Goal: Task Accomplishment & Management: Manage account settings

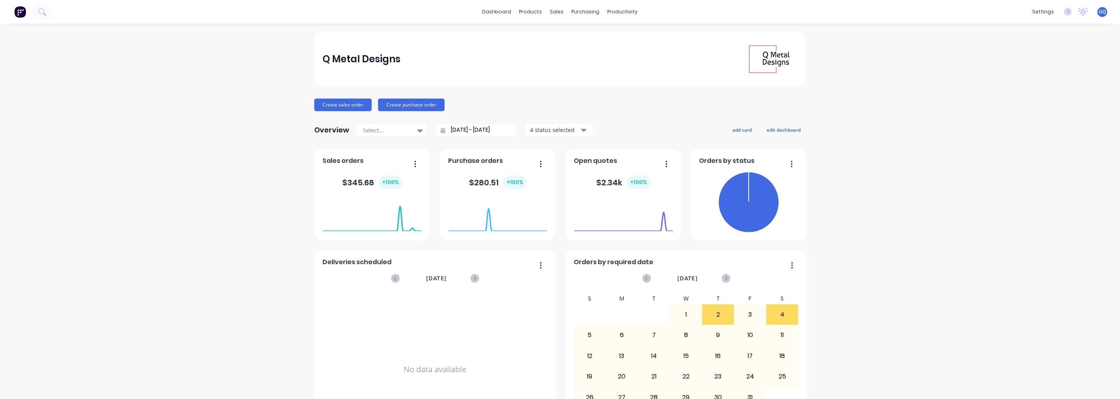
click at [587, 161] on span "Open quotes" at bounding box center [595, 160] width 43 height 9
click at [569, 37] on div "Sales Orders" at bounding box center [583, 37] width 32 height 7
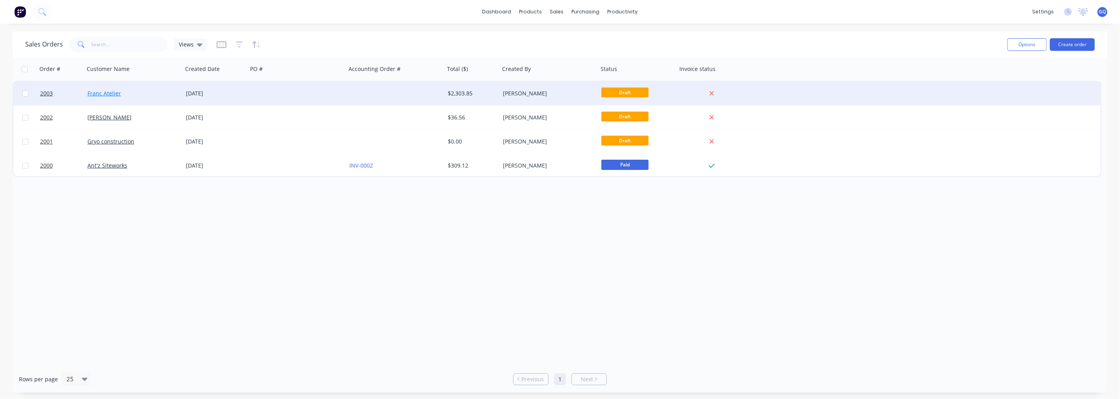
click at [91, 91] on link "Franc Atelier" at bounding box center [103, 92] width 33 height 7
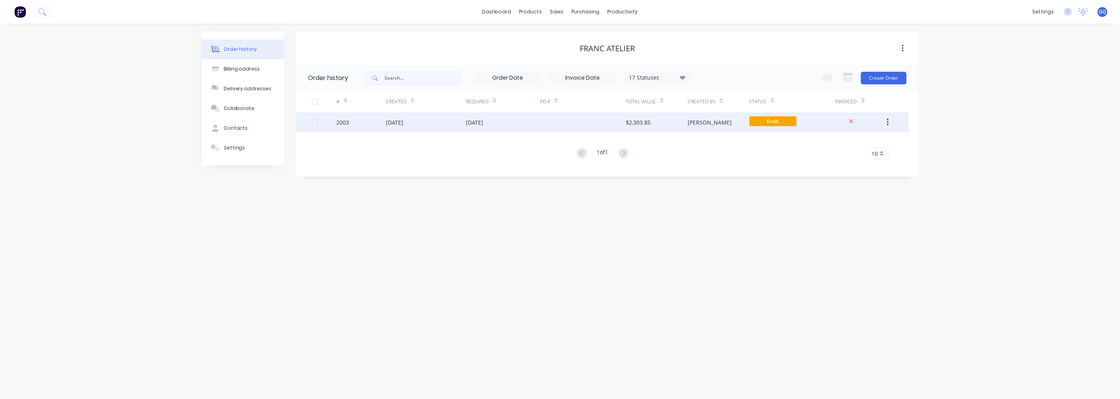
click at [889, 119] on button "button" at bounding box center [888, 122] width 19 height 14
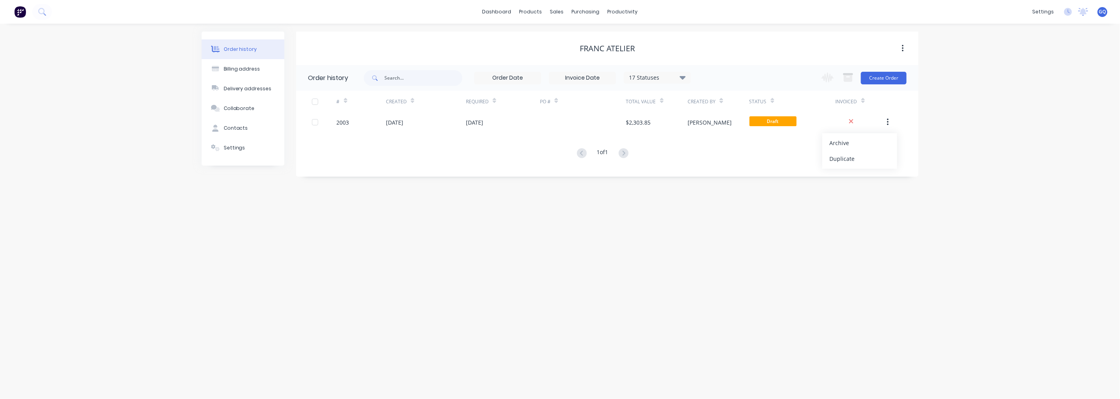
click at [783, 146] on div "# Created Required PO # Total Value Created By Status Invoiced 2003 [DATE] [DAT…" at bounding box center [602, 125] width 613 height 69
click at [907, 45] on button "button" at bounding box center [903, 48] width 19 height 14
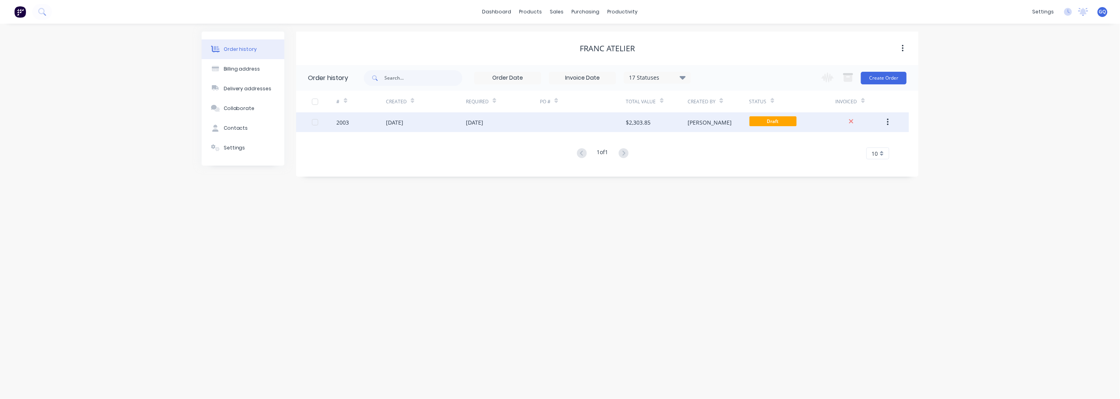
click at [366, 120] on div "2003" at bounding box center [361, 122] width 49 height 20
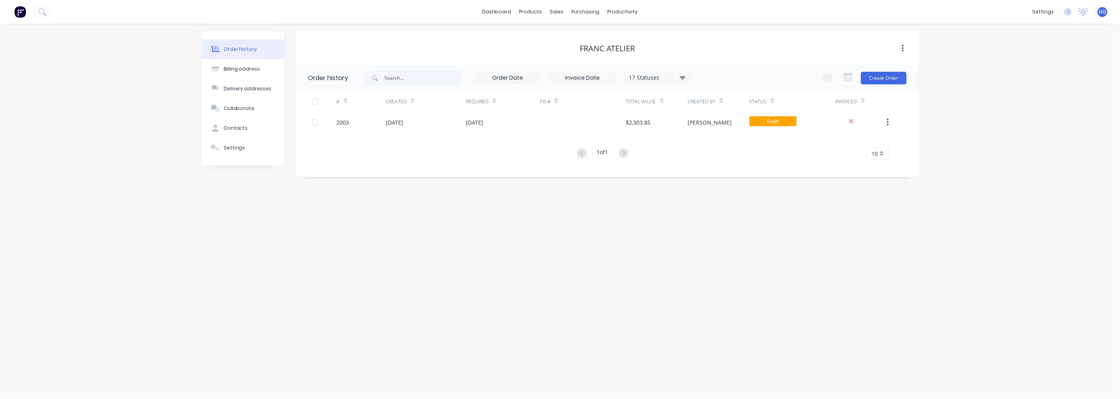
drag, startPoint x: 398, startPoint y: 125, endPoint x: 664, endPoint y: 259, distance: 297.9
click at [664, 259] on div "Order history Billing address Delivery addresses Collaborate Contacts Settings …" at bounding box center [560, 211] width 1120 height 375
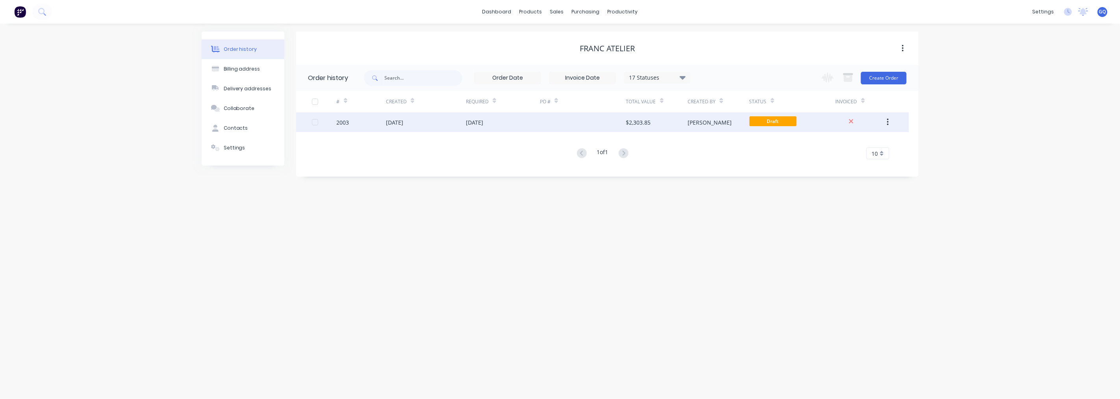
click at [348, 120] on div "2003" at bounding box center [343, 122] width 13 height 8
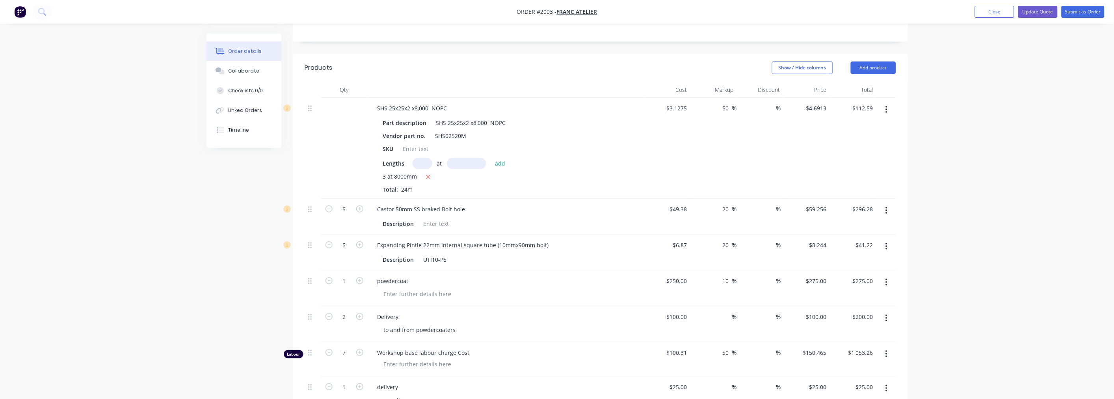
scroll to position [131, 0]
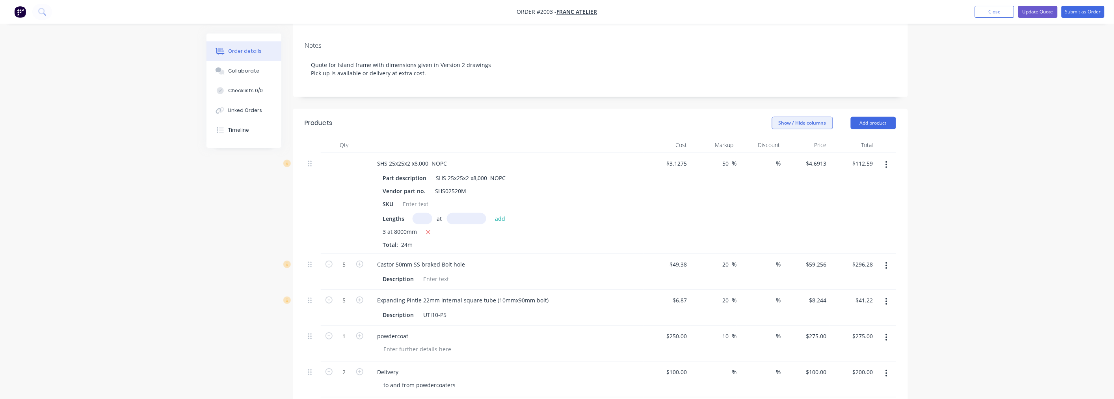
click at [823, 117] on button "Show / Hide columns" at bounding box center [802, 123] width 61 height 13
click at [1033, 9] on button "Update Quote" at bounding box center [1037, 12] width 39 height 12
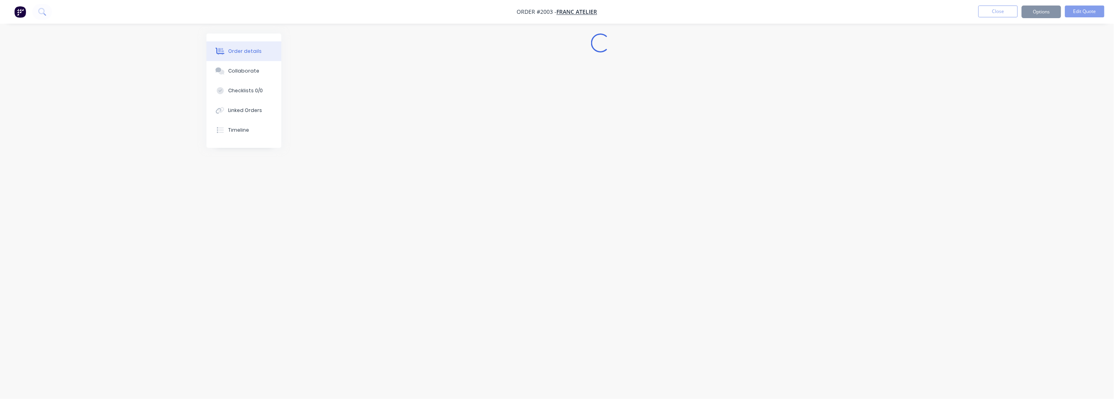
scroll to position [0, 0]
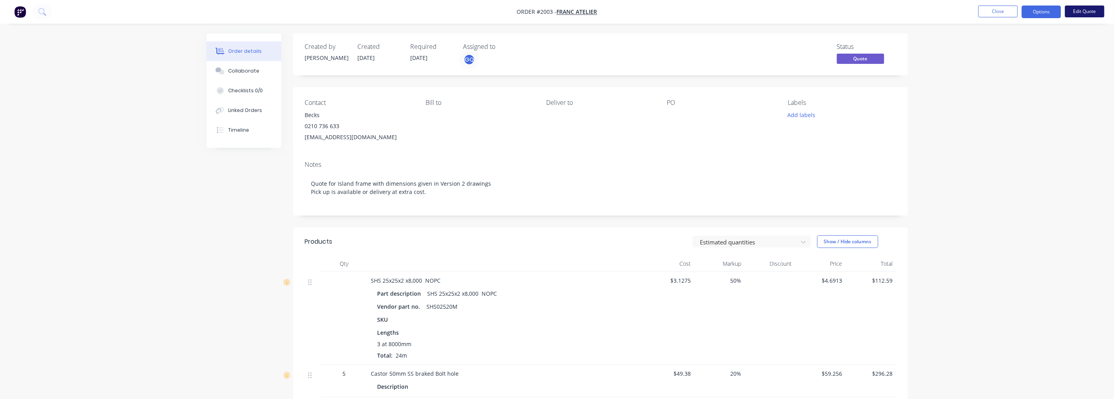
click at [1091, 10] on button "Edit Quote" at bounding box center [1084, 12] width 39 height 12
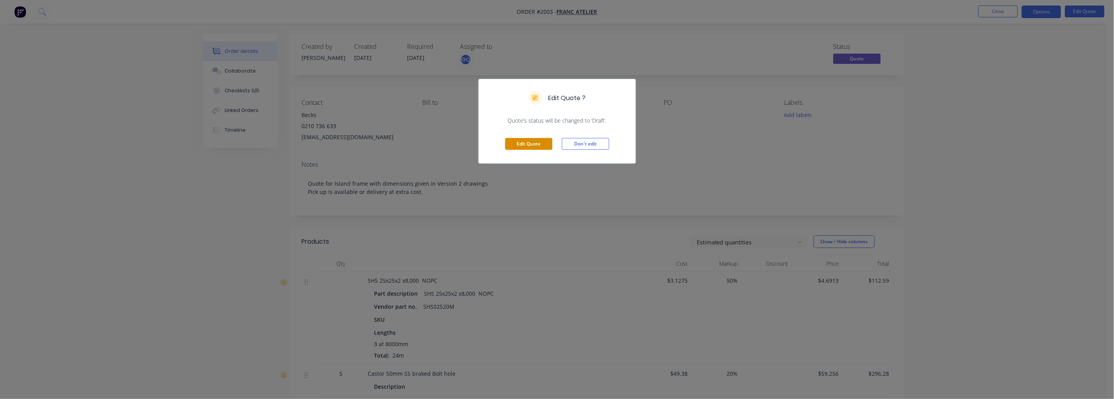
click at [537, 143] on button "Edit Quote" at bounding box center [528, 144] width 47 height 12
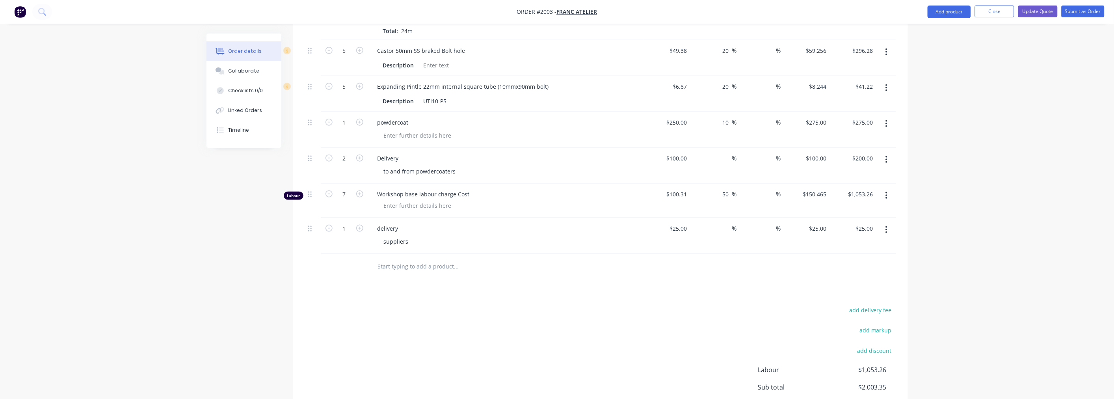
scroll to position [344, 0]
click at [394, 234] on div "delivery" at bounding box center [387, 228] width 33 height 11
drag, startPoint x: 402, startPoint y: 235, endPoint x: 401, endPoint y: 221, distance: 13.8
click at [380, 225] on div "delivery suppliers" at bounding box center [506, 236] width 276 height 36
click at [380, 232] on div "dfreight charged by suppliers" at bounding box center [416, 228] width 91 height 11
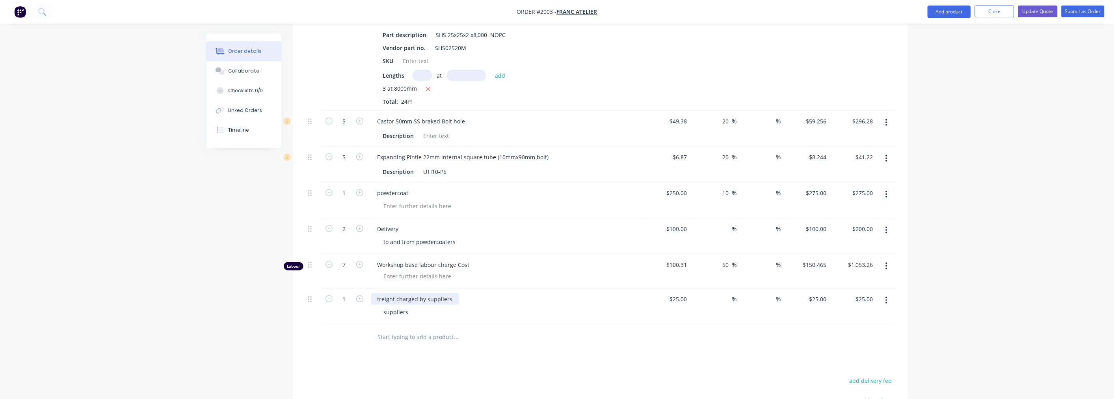
scroll to position [257, 0]
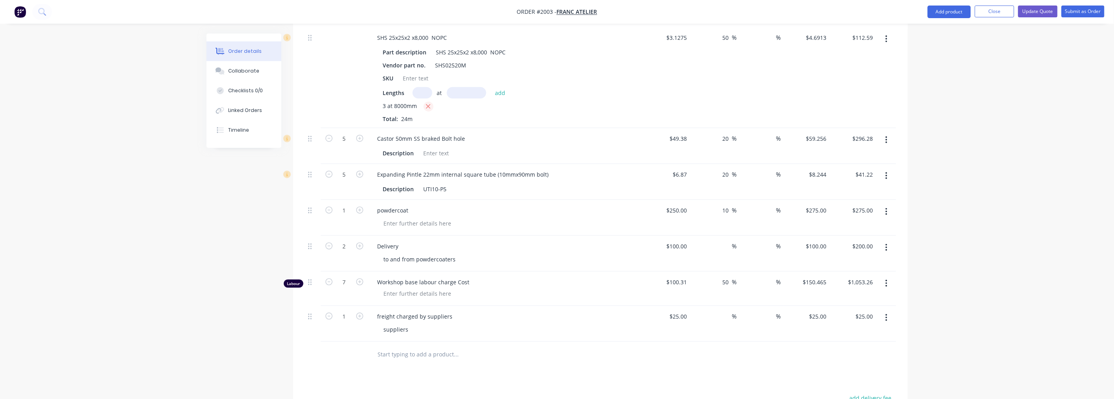
click at [427, 110] on icon "button" at bounding box center [428, 106] width 5 height 7
type input "$0.00"
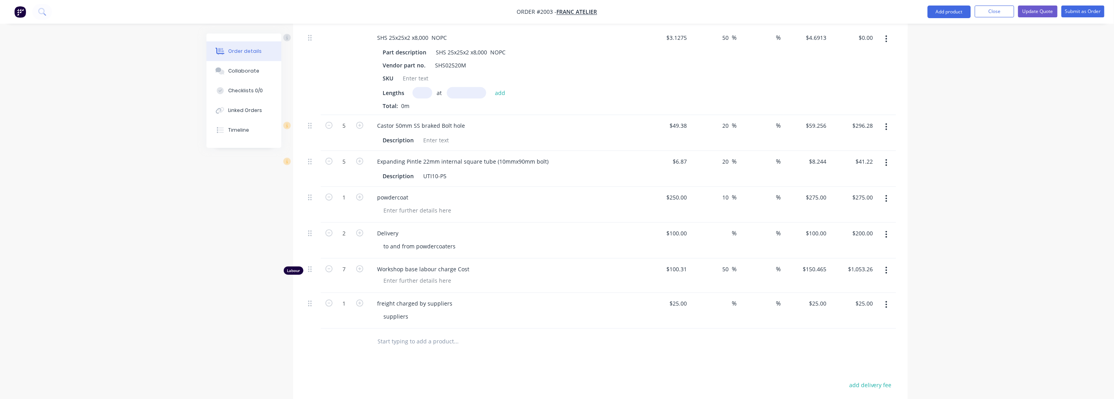
click at [418, 98] on input "text" at bounding box center [423, 92] width 20 height 11
type input "22"
click at [469, 98] on input "text" at bounding box center [466, 92] width 39 height 11
type input "1000mm"
click at [499, 96] on button "add" at bounding box center [500, 92] width 19 height 11
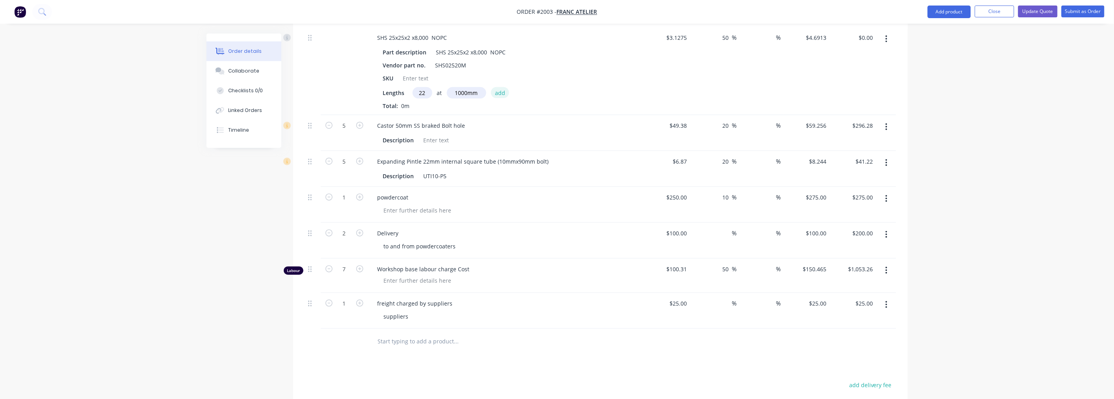
type input "$103.21"
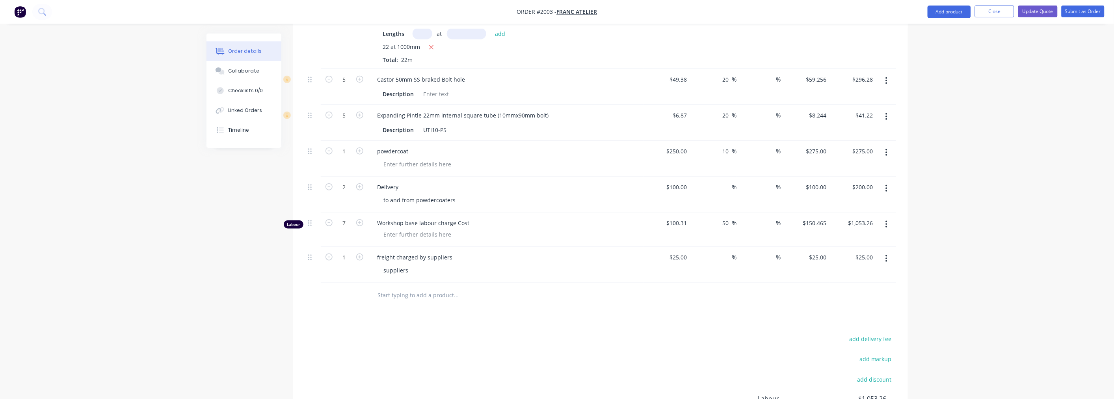
scroll to position [301, 0]
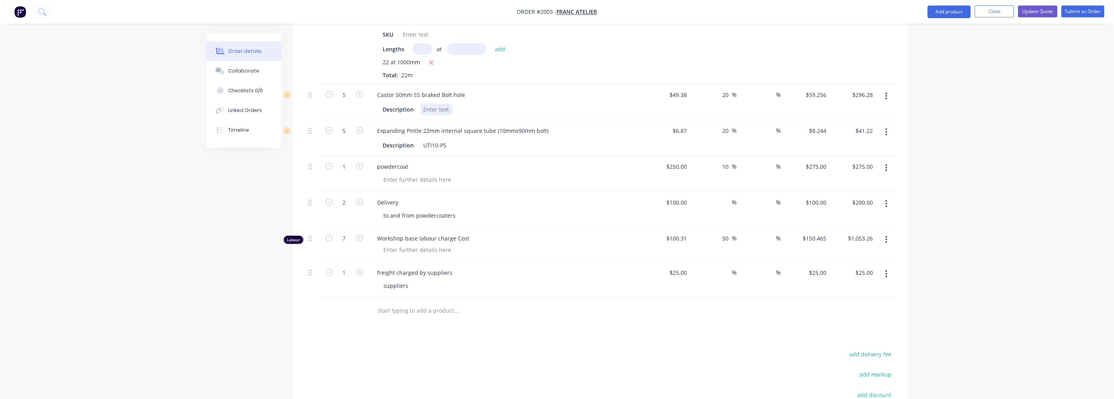
click at [446, 114] on div at bounding box center [436, 109] width 32 height 11
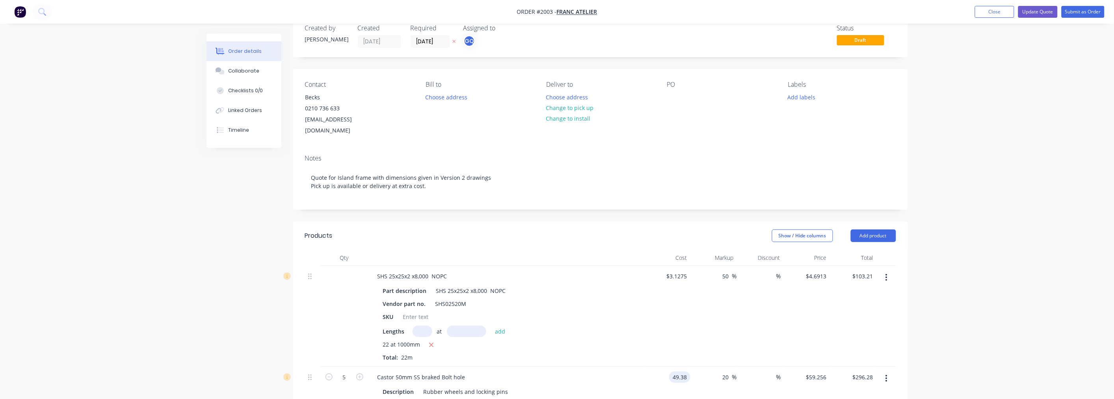
scroll to position [0, 0]
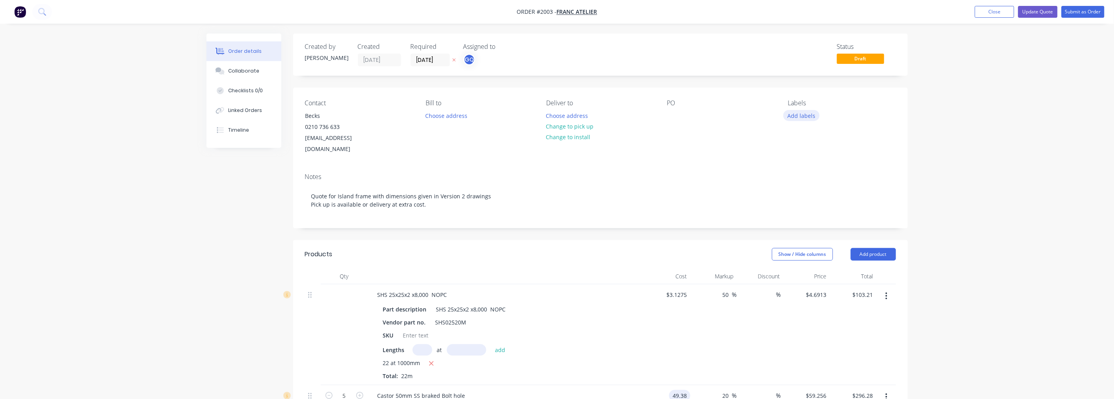
type input "$49.38"
click at [805, 116] on button "Add labels" at bounding box center [801, 115] width 36 height 11
click at [689, 154] on div "Contact Becks [PHONE_NUMBER] [EMAIL_ADDRESS][DOMAIN_NAME] [PERSON_NAME] to Choo…" at bounding box center [600, 126] width 615 height 79
click at [233, 69] on div "Collaborate" at bounding box center [243, 70] width 31 height 7
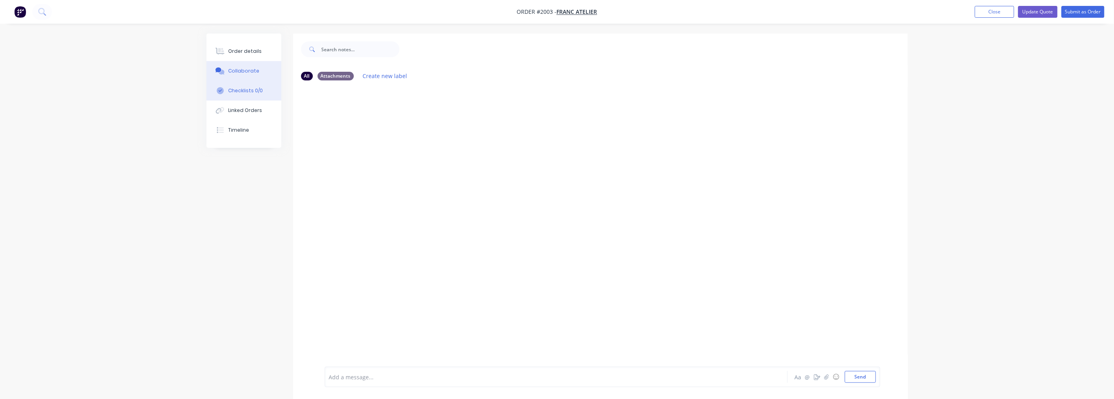
click at [254, 87] on div "Checklists 0/0" at bounding box center [245, 90] width 35 height 7
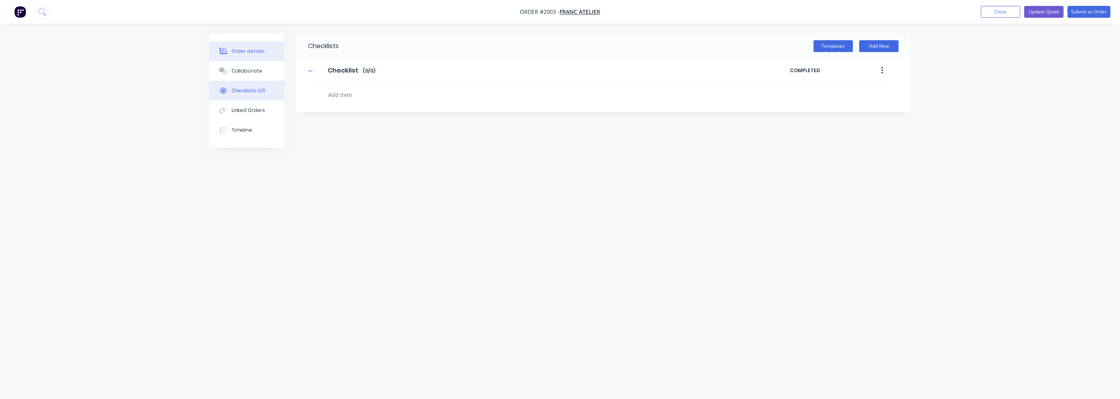
click at [257, 49] on div "Order details" at bounding box center [248, 51] width 33 height 7
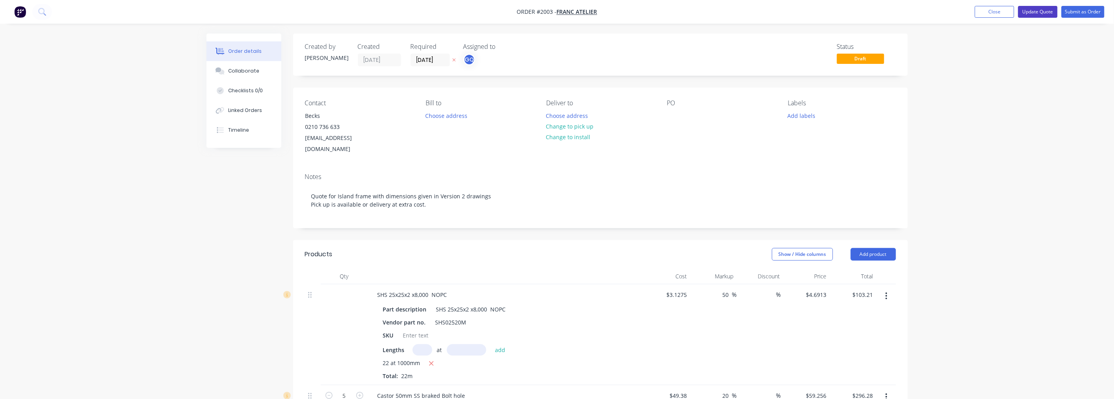
click at [1026, 14] on button "Update Quote" at bounding box center [1037, 12] width 39 height 12
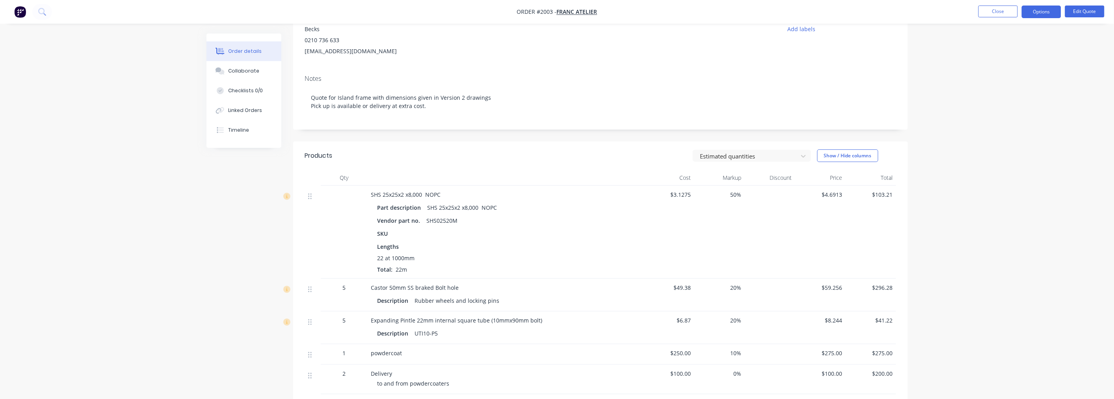
scroll to position [87, 0]
click at [806, 155] on icon at bounding box center [803, 155] width 8 height 8
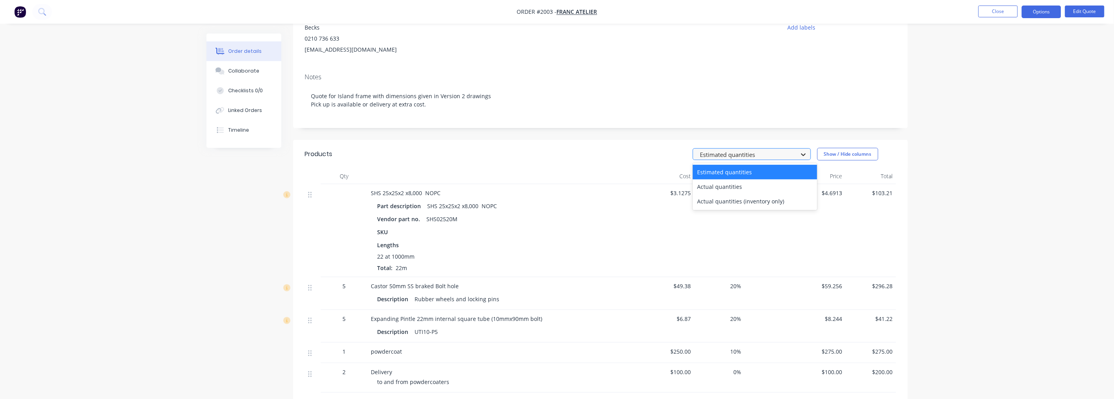
click at [806, 155] on icon at bounding box center [803, 155] width 8 height 8
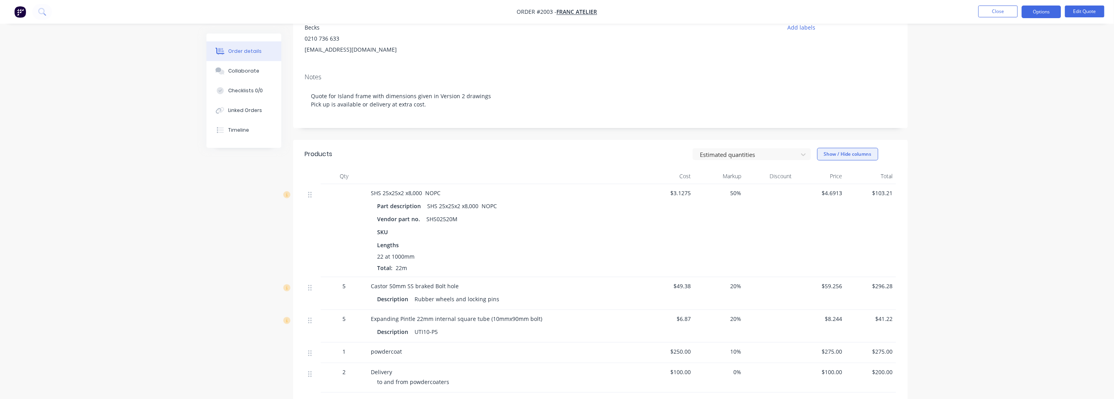
click at [836, 154] on button "Show / Hide columns" at bounding box center [847, 154] width 61 height 13
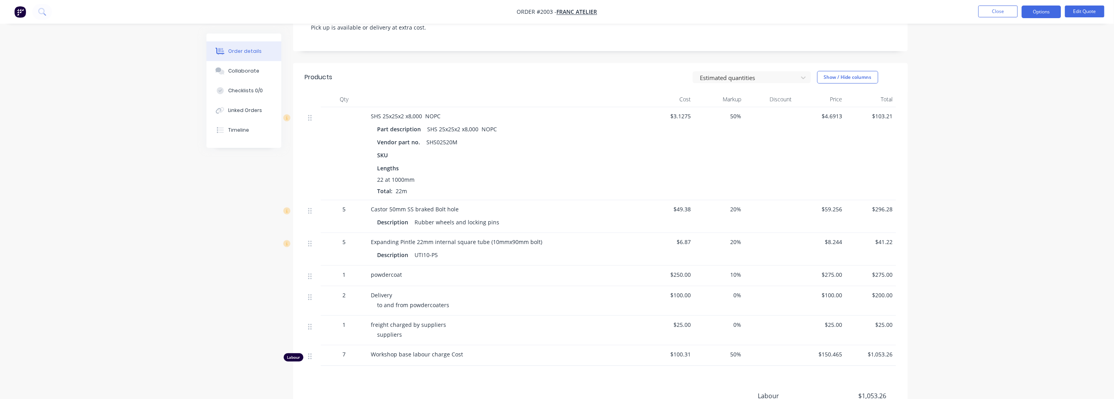
scroll to position [158, 0]
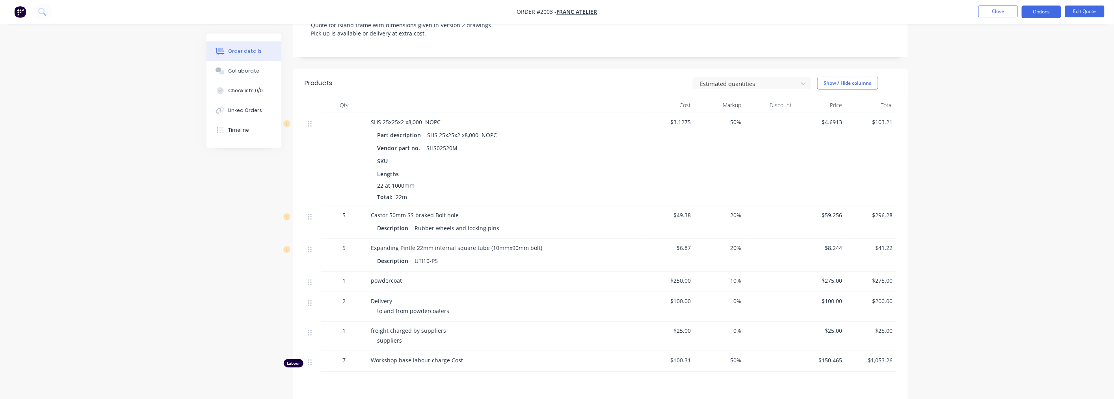
click at [304, 164] on div "Qty Cost Markup Discount Price Total SHS 25x25x2 x8,000 NOPC Part description S…" at bounding box center [600, 234] width 615 height 274
click at [396, 154] on div "Vendor part no. SHS02520M" at bounding box center [505, 147] width 257 height 11
click at [345, 109] on div "Qty" at bounding box center [344, 105] width 47 height 16
click at [341, 156] on div at bounding box center [344, 159] width 47 height 93
click at [341, 169] on div at bounding box center [344, 159] width 47 height 93
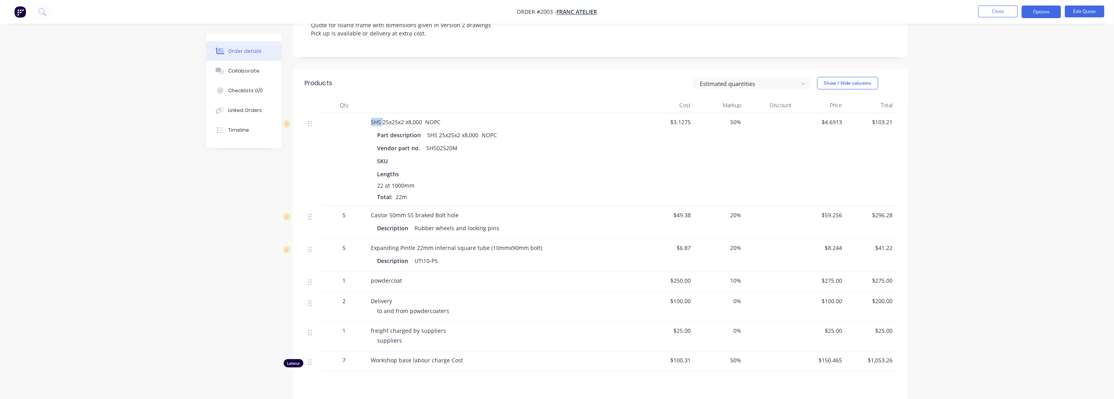
click at [341, 169] on div at bounding box center [344, 159] width 47 height 93
click at [351, 219] on div "5" at bounding box center [344, 215] width 41 height 8
click at [357, 271] on div "5" at bounding box center [344, 255] width 47 height 33
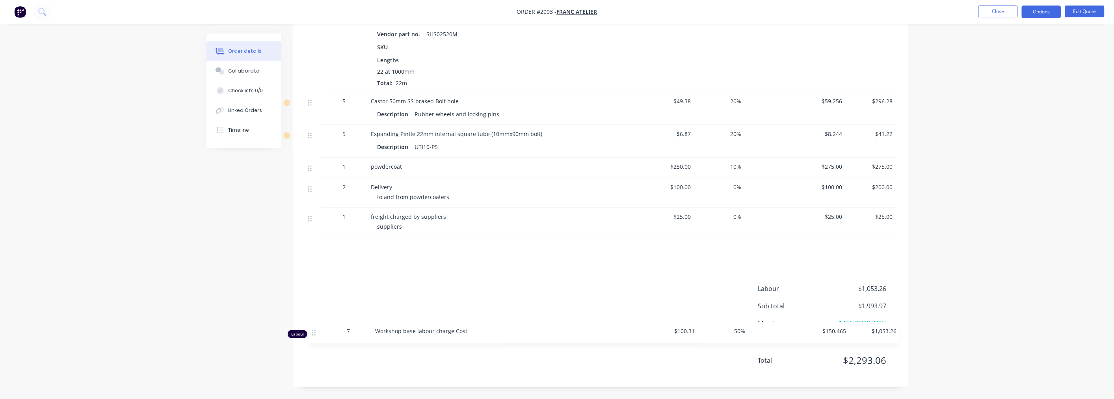
scroll to position [290, 0]
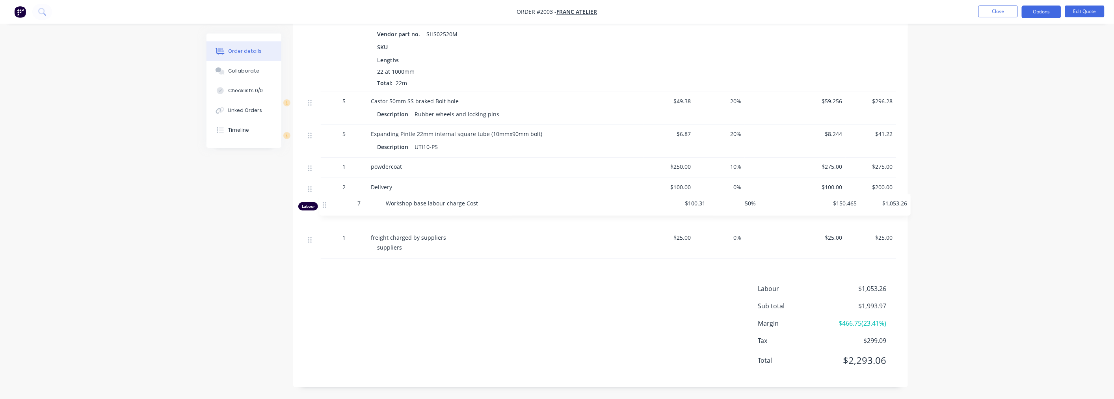
drag, startPoint x: 311, startPoint y: 362, endPoint x: 327, endPoint y: 199, distance: 164.7
click at [327, 199] on div "SHS 25x25x2 x8,000 NOPC Part description SHS 25x25x2 x8,000 NOPC Vendor part no…" at bounding box center [600, 128] width 591 height 259
drag, startPoint x: 313, startPoint y: 241, endPoint x: 316, endPoint y: 210, distance: 30.9
click at [316, 210] on div "SHS 25x25x2 x8,000 NOPC Part description SHS 25x25x2 x8,000 NOPC Vendor part no…" at bounding box center [600, 129] width 591 height 258
drag, startPoint x: 315, startPoint y: 246, endPoint x: 317, endPoint y: 160, distance: 85.9
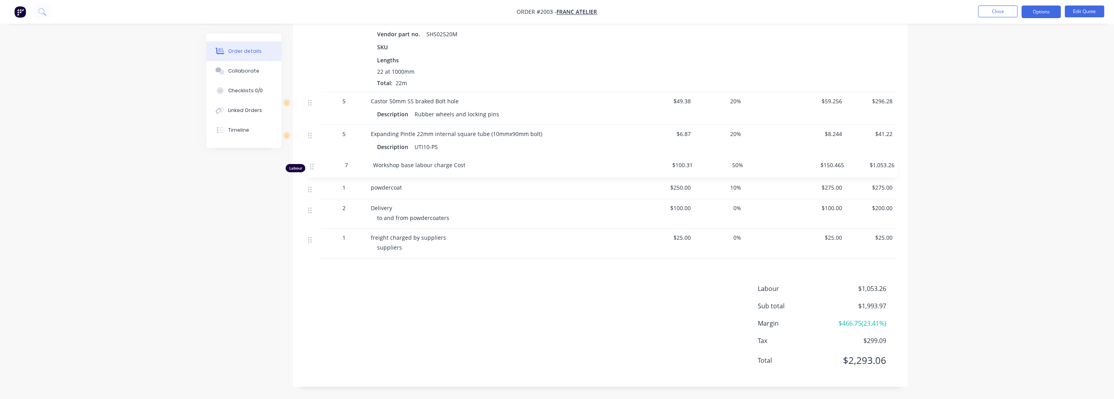
click at [317, 160] on div "SHS 25x25x2 x8,000 NOPC Part description SHS 25x25x2 x8,000 NOPC Vendor part no…" at bounding box center [600, 128] width 591 height 259
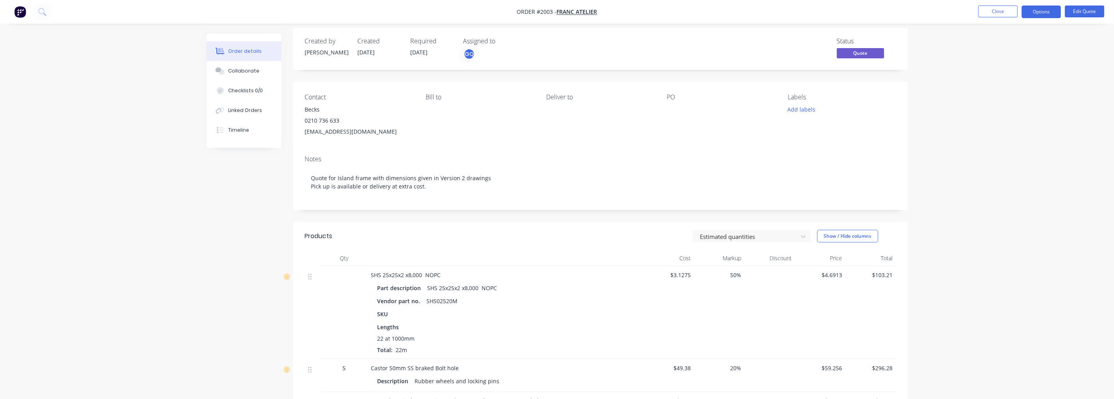
scroll to position [0, 0]
click at [820, 239] on button "Show / Hide columns" at bounding box center [847, 241] width 61 height 13
click at [871, 206] on div "Notes Quote for Island frame with dimensions given in Version 2 drawings Pick u…" at bounding box center [600, 184] width 615 height 61
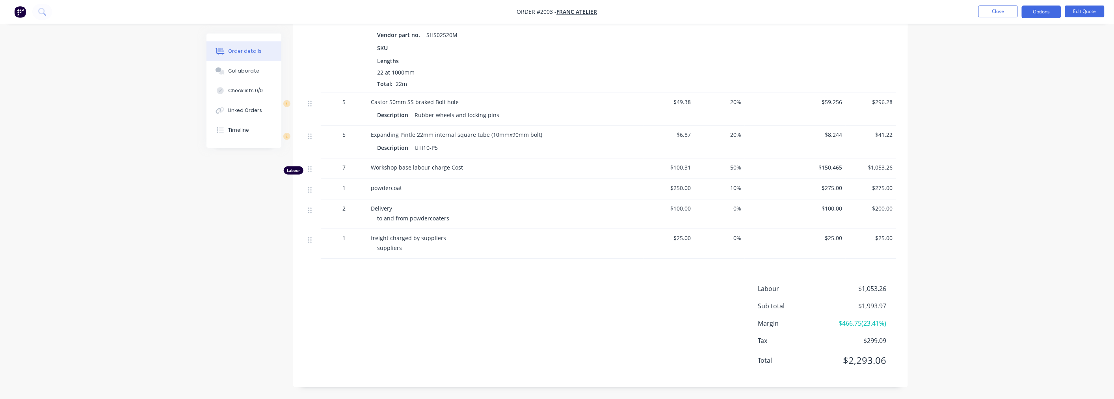
scroll to position [290, 0]
click at [820, 305] on span "Sub total" at bounding box center [793, 305] width 70 height 9
click at [771, 286] on span "Labour" at bounding box center [793, 288] width 70 height 9
click at [766, 305] on span "Sub total" at bounding box center [793, 305] width 70 height 9
click at [766, 323] on span "Margin" at bounding box center [793, 322] width 70 height 9
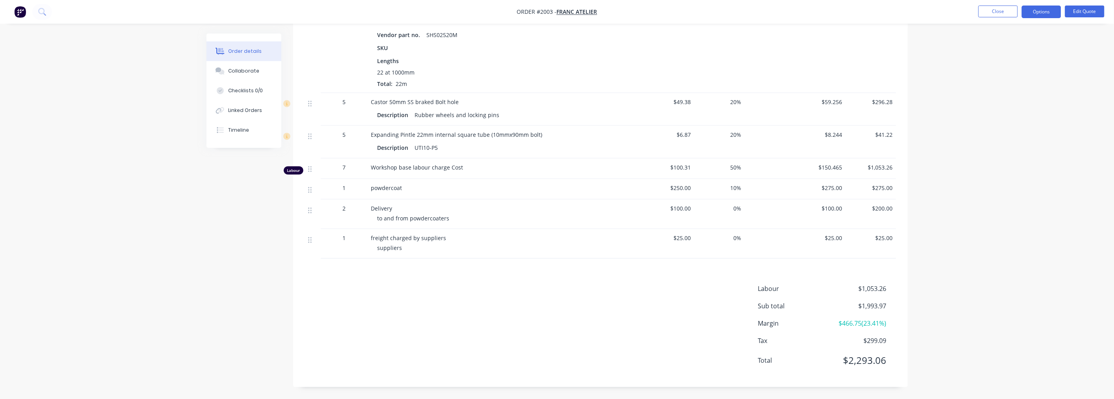
click at [842, 321] on span "$466.75 ( 23.41 %)" at bounding box center [857, 322] width 58 height 9
click at [846, 370] on div "Labour $1,053.26 Sub total $1,993.97 Margin $466.75 ( 23.41 %) Tax $299.09 Tota…" at bounding box center [827, 329] width 138 height 91
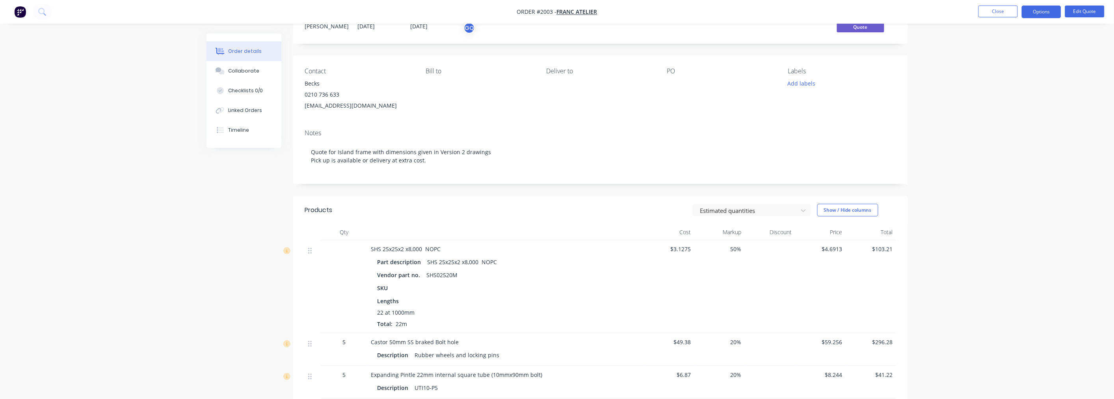
scroll to position [0, 0]
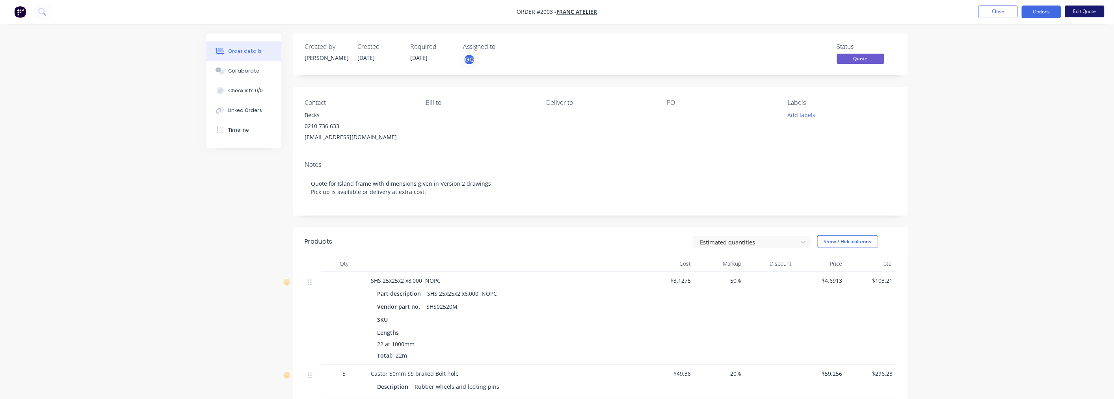
click at [1073, 14] on button "Edit Quote" at bounding box center [1084, 12] width 39 height 12
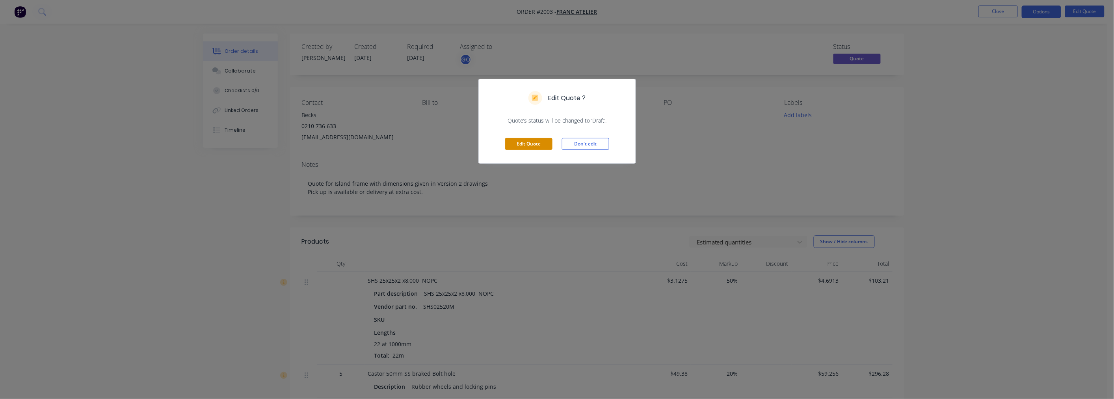
click at [533, 145] on button "Edit Quote" at bounding box center [528, 144] width 47 height 12
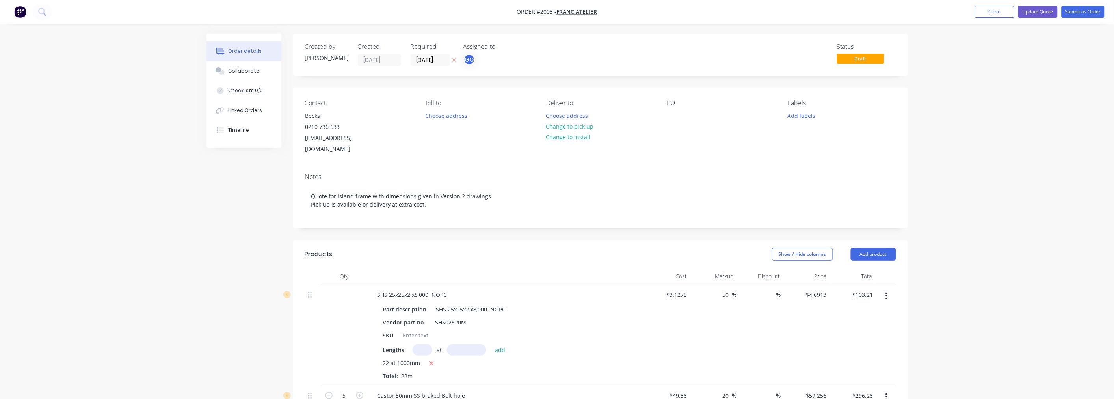
click at [825, 173] on div "Notes" at bounding box center [600, 176] width 591 height 7
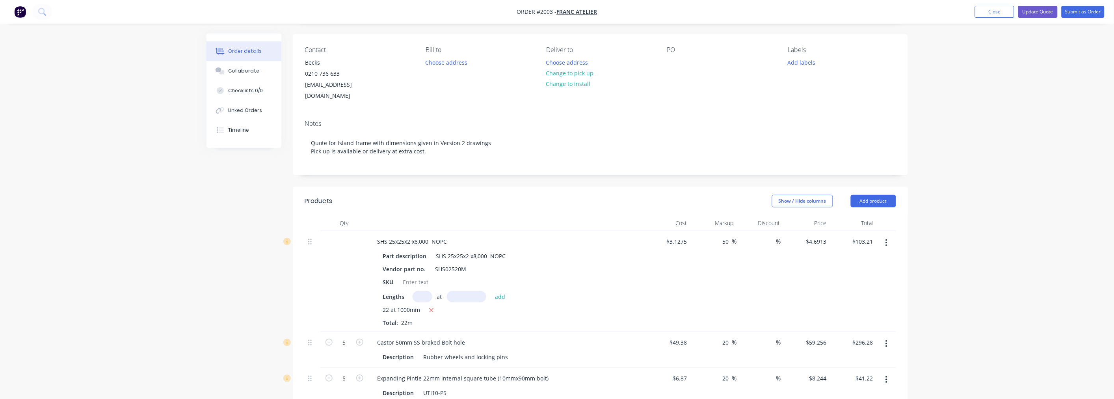
scroll to position [38, 0]
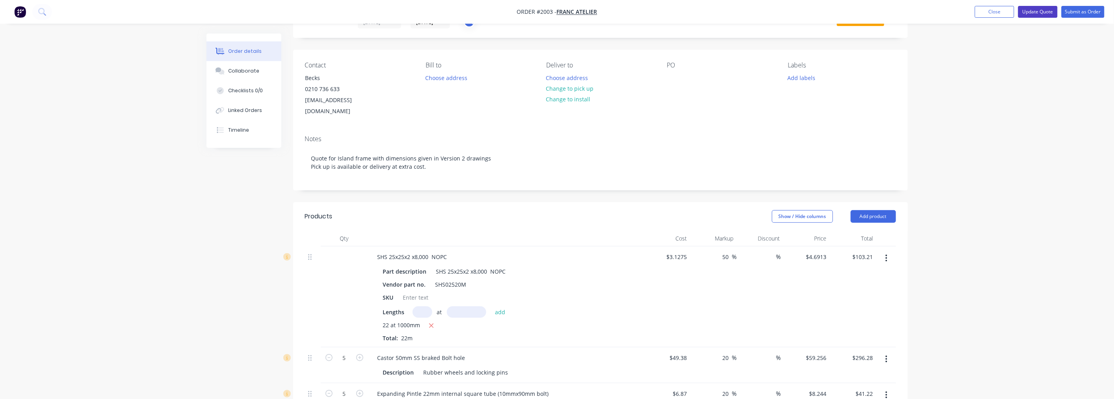
click at [1050, 9] on button "Update Quote" at bounding box center [1037, 12] width 39 height 12
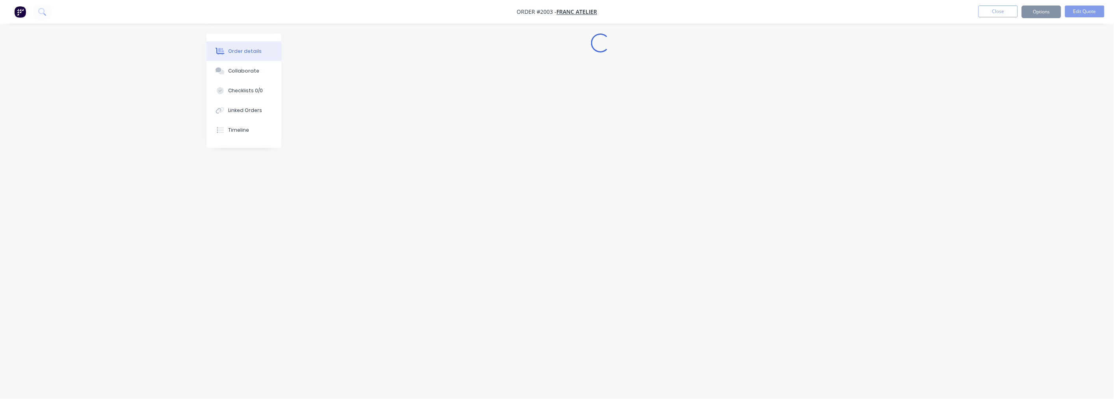
scroll to position [0, 0]
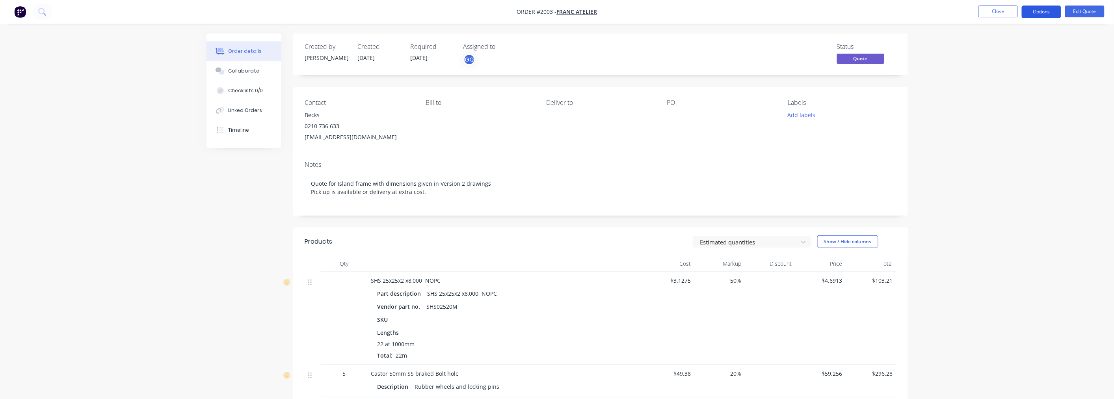
click at [1039, 17] on button "Options" at bounding box center [1041, 12] width 39 height 13
click at [995, 46] on div "Quote" at bounding box center [1017, 47] width 72 height 11
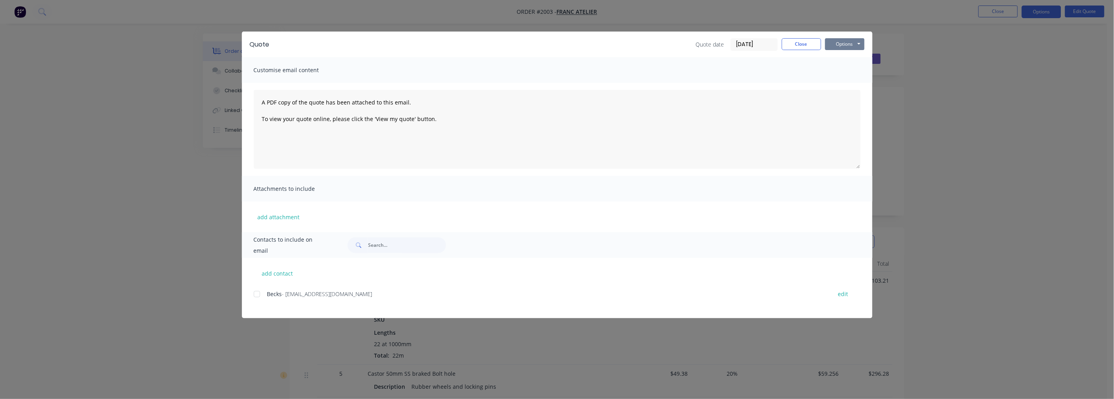
click at [857, 44] on button "Options" at bounding box center [844, 44] width 39 height 12
click at [848, 58] on button "Preview" at bounding box center [850, 58] width 50 height 13
click at [857, 167] on textarea "A PDF copy of the quote has been attached to this email. To view your quote onl…" at bounding box center [557, 129] width 607 height 79
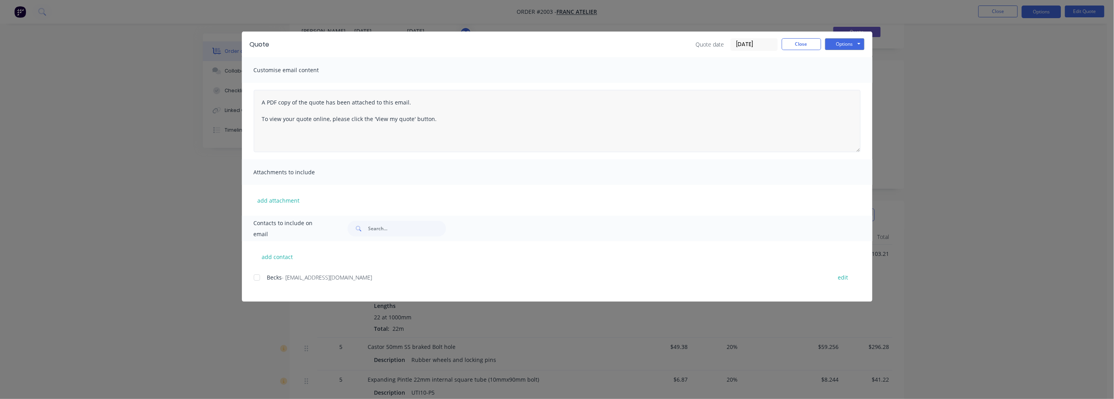
drag, startPoint x: 857, startPoint y: 167, endPoint x: 851, endPoint y: 151, distance: 17.3
click at [851, 151] on textarea "A PDF copy of the quote has been attached to this email. To view your quote onl…" at bounding box center [557, 121] width 607 height 62
click at [387, 227] on input "text" at bounding box center [407, 229] width 78 height 16
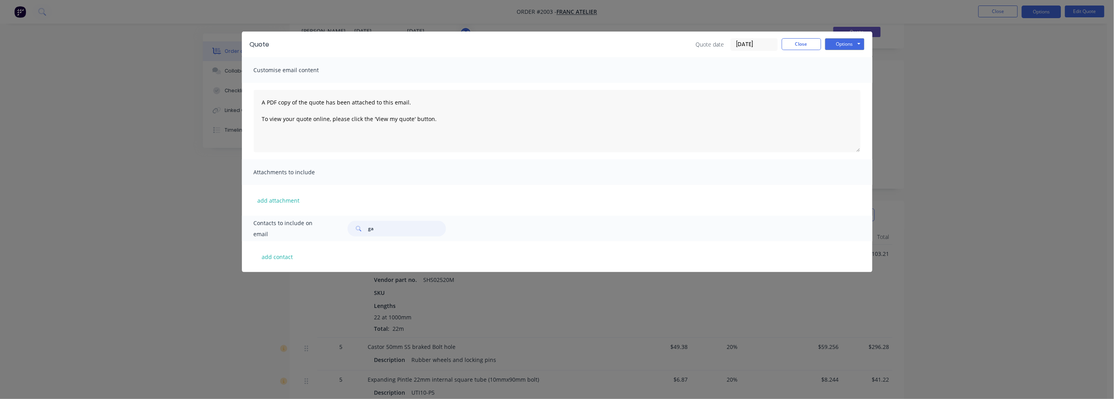
type input "g"
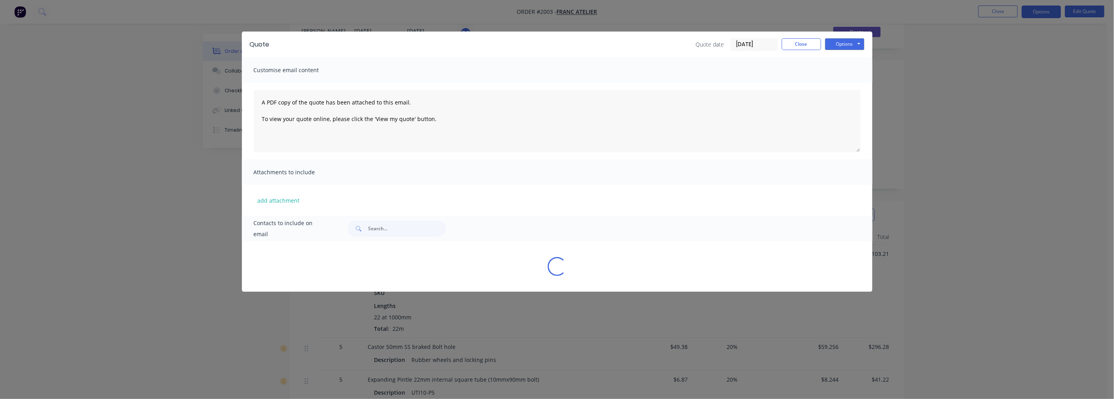
click at [280, 258] on div "Loading..." at bounding box center [557, 266] width 630 height 19
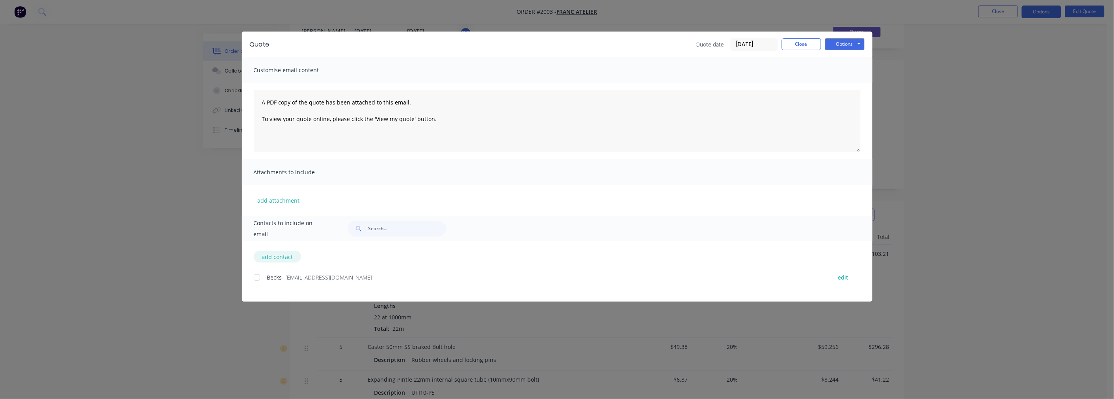
click at [292, 252] on button "add contact" at bounding box center [277, 257] width 47 height 12
select select "NZ"
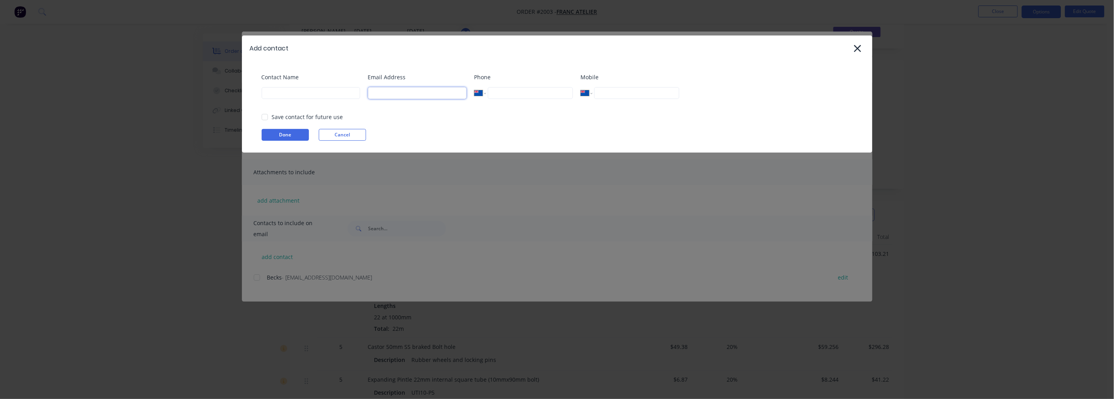
click at [403, 87] on input at bounding box center [417, 93] width 98 height 12
type input "[PERSON_NAME][EMAIL_ADDRESS][DOMAIN_NAME]"
type input "[PERSON_NAME]"
type input "021 959 719"
click at [292, 136] on button "Done" at bounding box center [285, 135] width 47 height 12
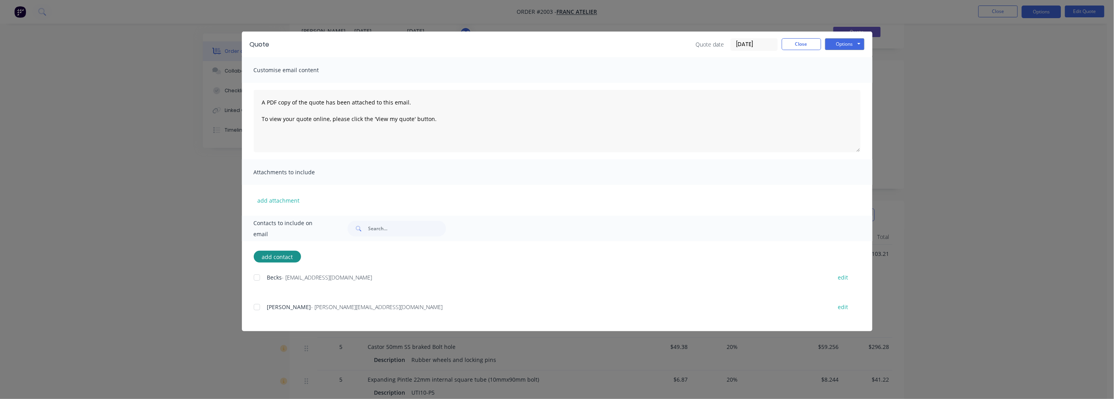
click at [257, 304] on div at bounding box center [257, 307] width 16 height 16
click at [836, 42] on button "Options" at bounding box center [844, 44] width 39 height 12
click at [849, 84] on button "Email" at bounding box center [850, 84] width 50 height 13
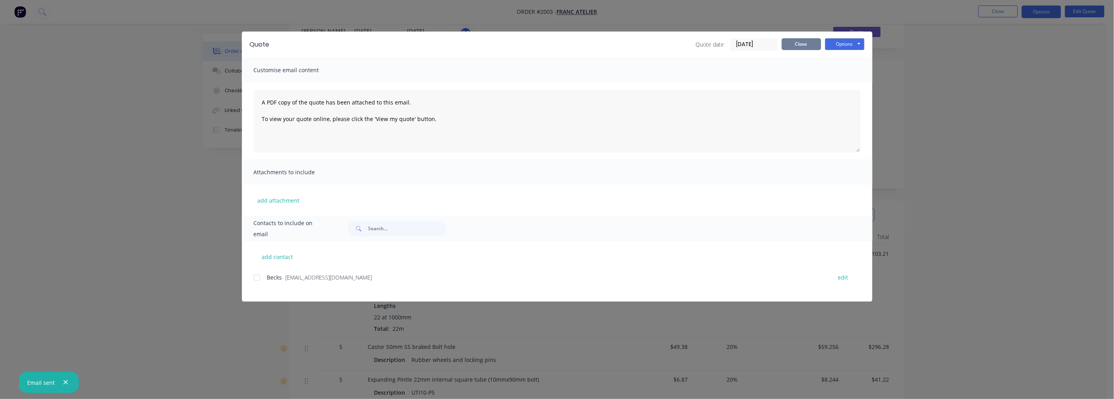
click at [798, 41] on button "Close" at bounding box center [801, 44] width 39 height 12
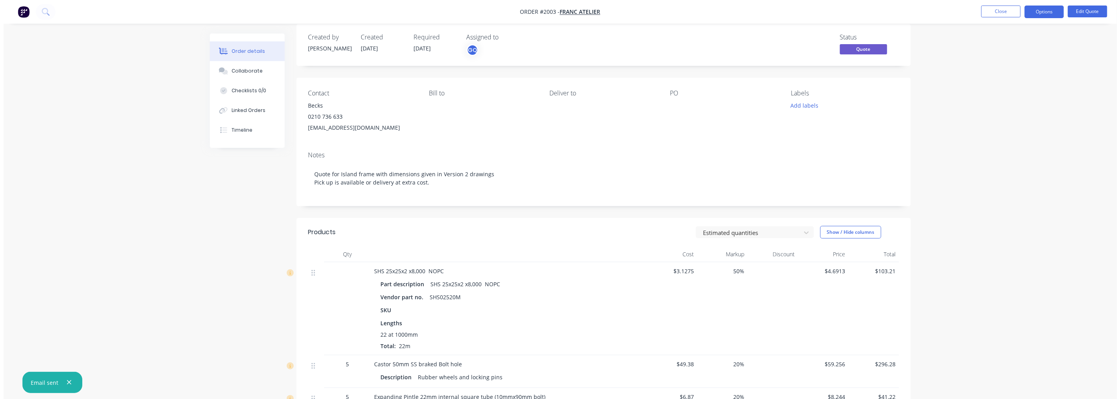
scroll to position [0, 0]
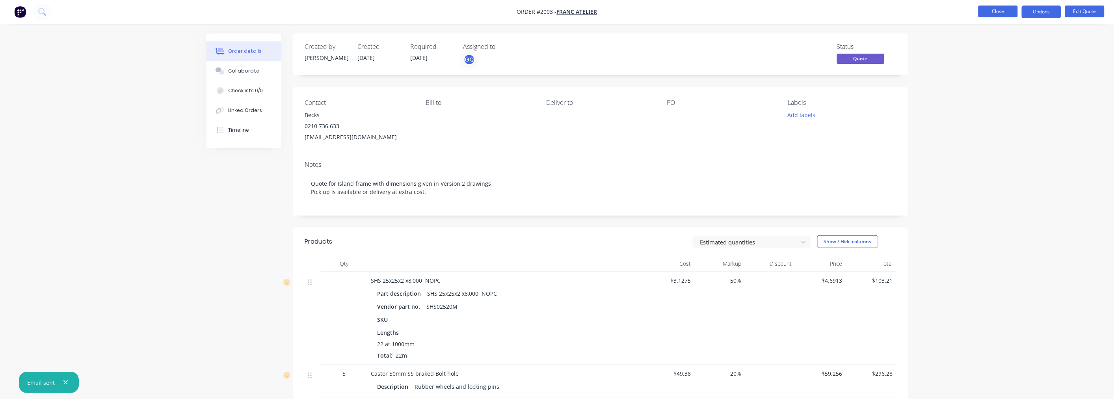
click at [1013, 13] on button "Close" at bounding box center [997, 12] width 39 height 12
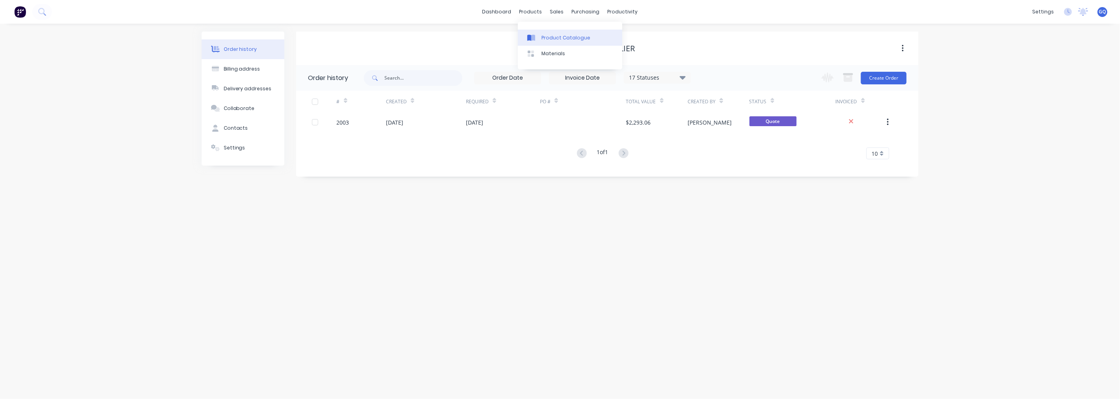
click at [558, 37] on div "Product Catalogue" at bounding box center [566, 37] width 49 height 7
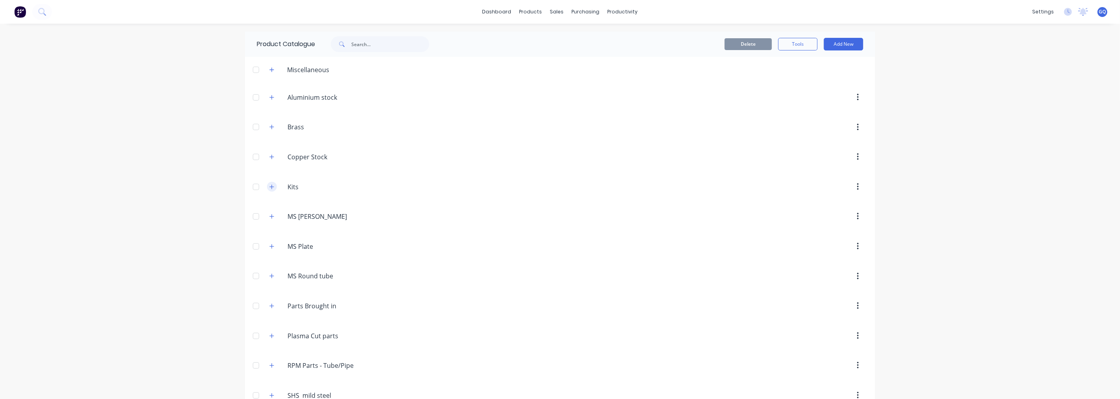
click at [270, 188] on icon "button" at bounding box center [272, 186] width 4 height 4
click at [857, 45] on button "Add New" at bounding box center [843, 44] width 39 height 13
click at [807, 91] on div "Product Kit" at bounding box center [826, 95] width 61 height 11
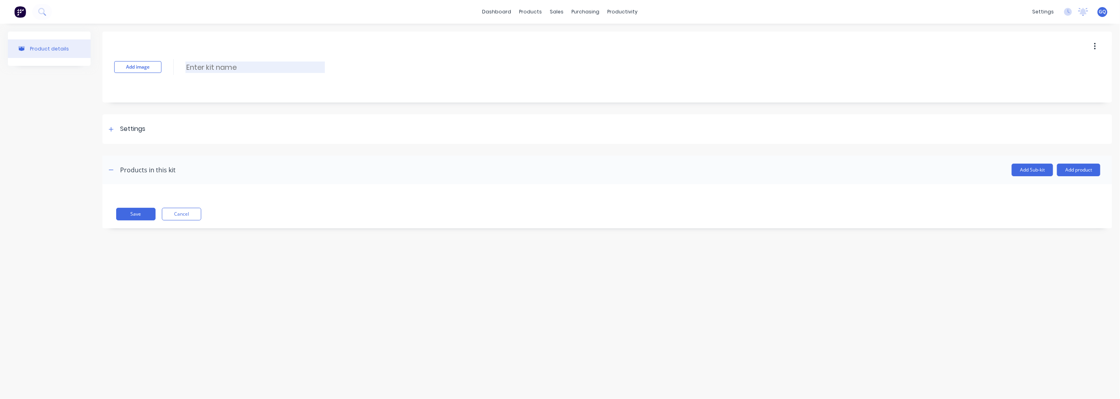
click at [190, 68] on input at bounding box center [255, 66] width 139 height 11
type input "NZB LA x [GEOGRAPHIC_DATA]"
click at [115, 130] on div at bounding box center [111, 129] width 10 height 10
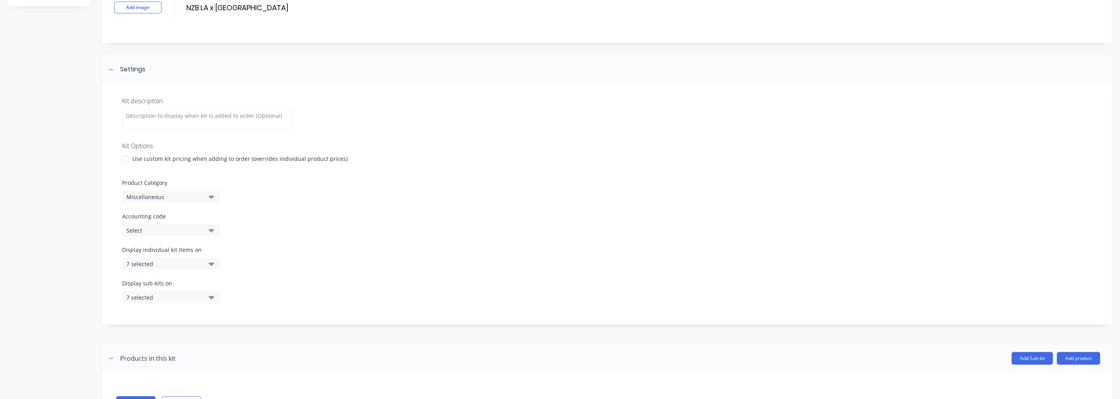
scroll to position [87, 0]
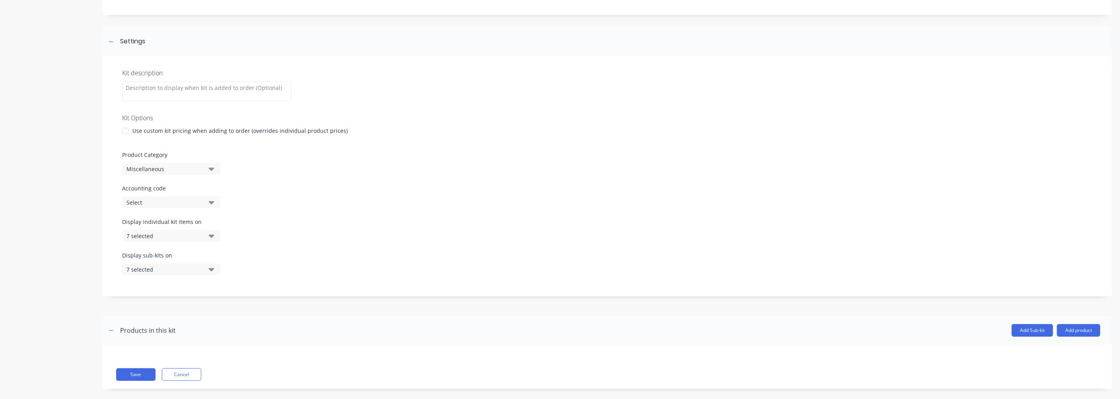
click at [213, 239] on icon "button" at bounding box center [212, 235] width 6 height 9
click at [223, 302] on div "button" at bounding box center [227, 303] width 16 height 16
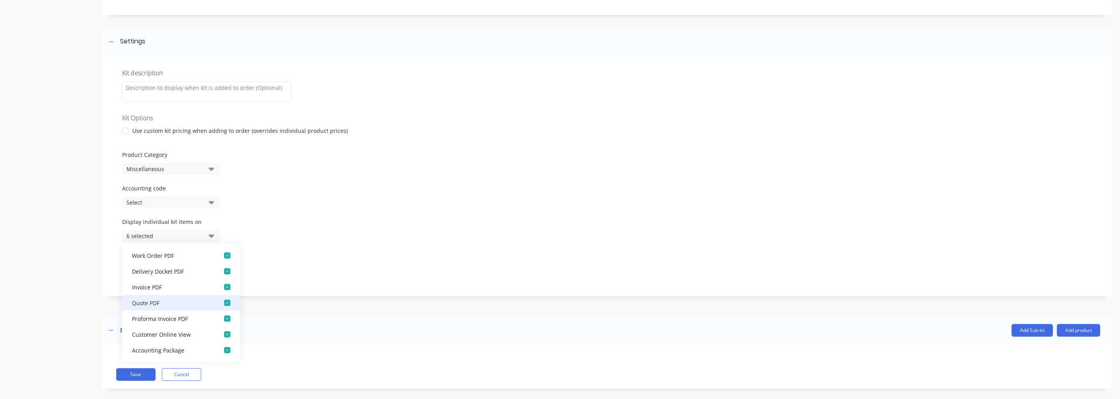
click at [220, 302] on div "button" at bounding box center [227, 303] width 16 height 16
click at [219, 301] on div "button" at bounding box center [227, 303] width 16 height 16
click at [140, 375] on button "Save" at bounding box center [135, 374] width 39 height 13
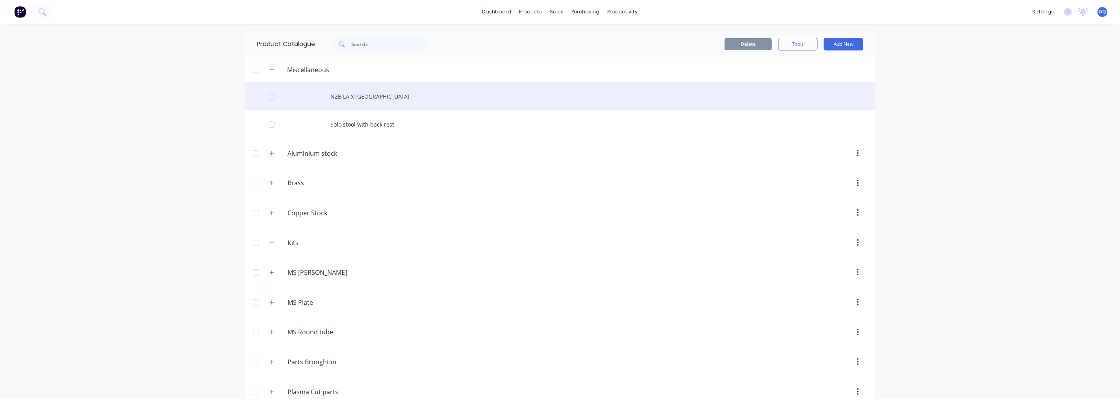
click at [345, 97] on div "NZB LA x [GEOGRAPHIC_DATA]" at bounding box center [560, 96] width 630 height 28
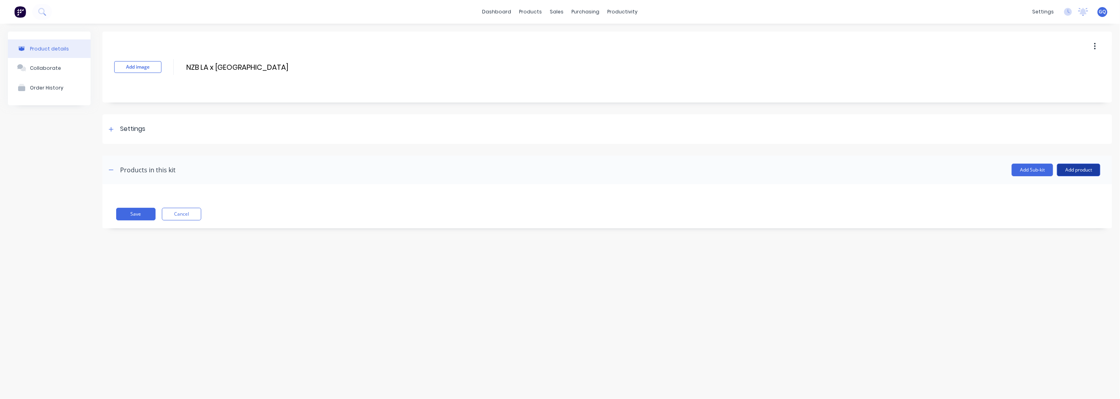
click at [1068, 168] on button "Add product" at bounding box center [1078, 170] width 43 height 13
click at [1041, 204] on div "Labour" at bounding box center [1063, 205] width 61 height 11
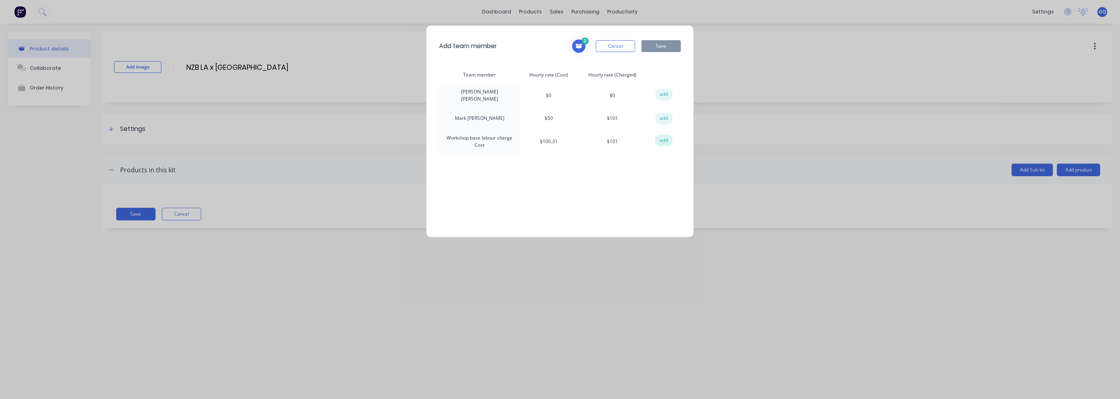
click at [668, 139] on button "add" at bounding box center [664, 140] width 17 height 12
click at [666, 49] on button "Save" at bounding box center [661, 46] width 39 height 12
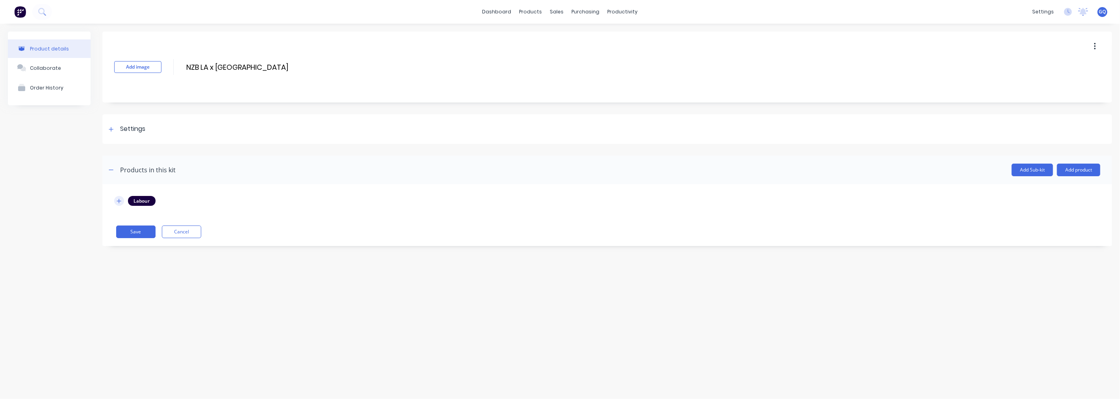
click at [120, 203] on icon "button" at bounding box center [119, 201] width 5 height 6
drag, startPoint x: 160, startPoint y: 239, endPoint x: 148, endPoint y: 242, distance: 13.1
click at [148, 242] on input "1" at bounding box center [154, 242] width 26 height 12
type input "7"
click at [134, 273] on button "Save" at bounding box center [135, 272] width 39 height 13
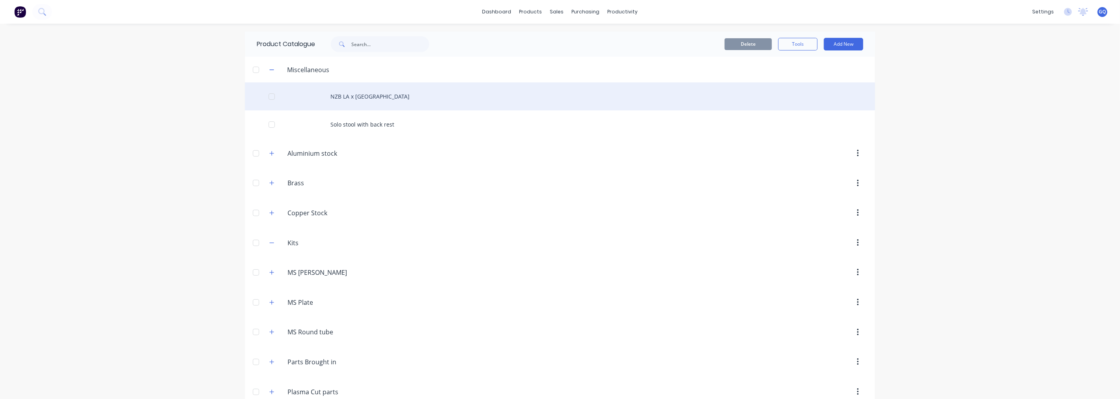
click at [328, 99] on div "NZB LA x [GEOGRAPHIC_DATA]" at bounding box center [560, 96] width 630 height 28
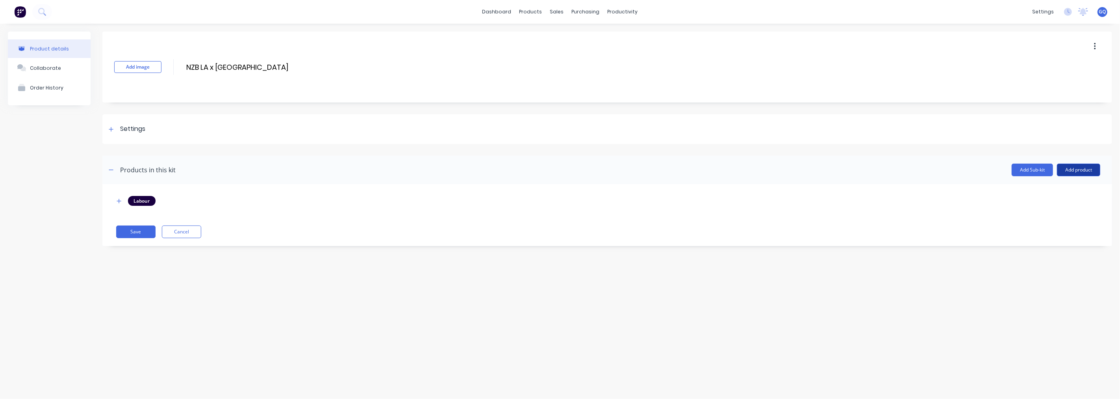
click at [1066, 171] on button "Add product" at bounding box center [1078, 170] width 43 height 13
click at [1046, 190] on div "Product catalogue" at bounding box center [1063, 189] width 61 height 11
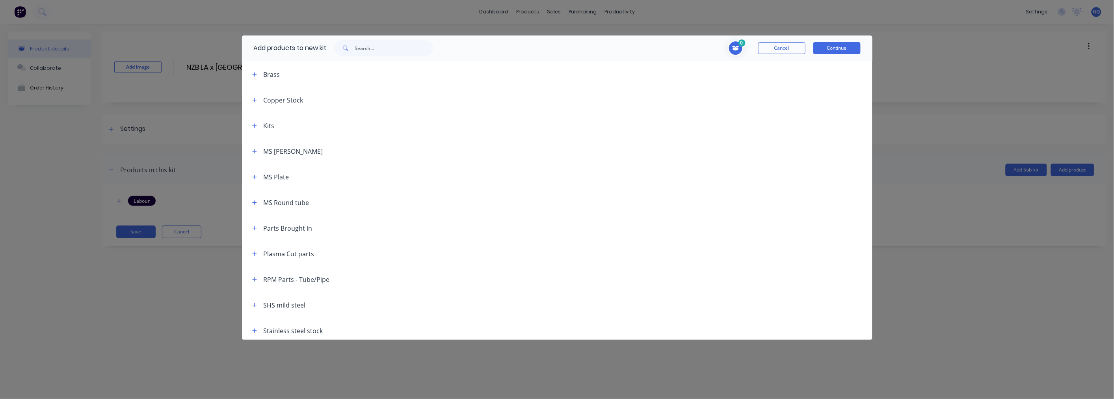
scroll to position [54, 0]
click at [253, 305] on button "button" at bounding box center [255, 302] width 10 height 10
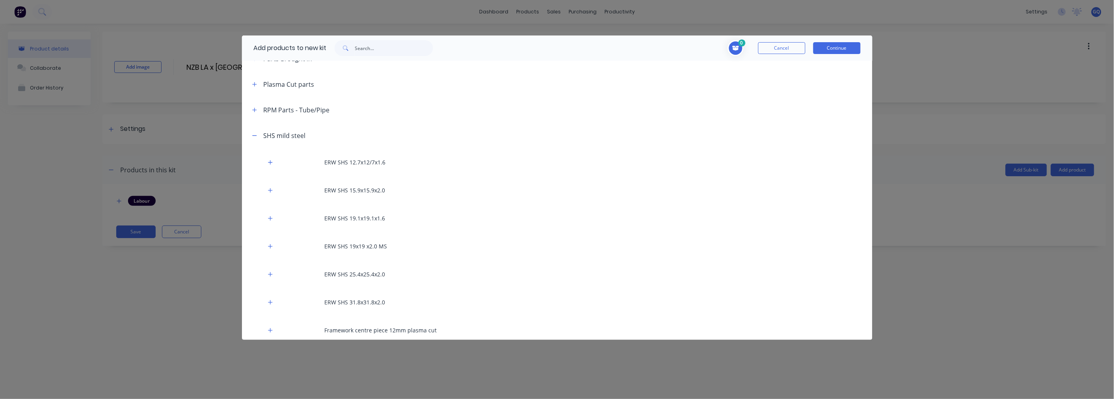
scroll to position [205, 0]
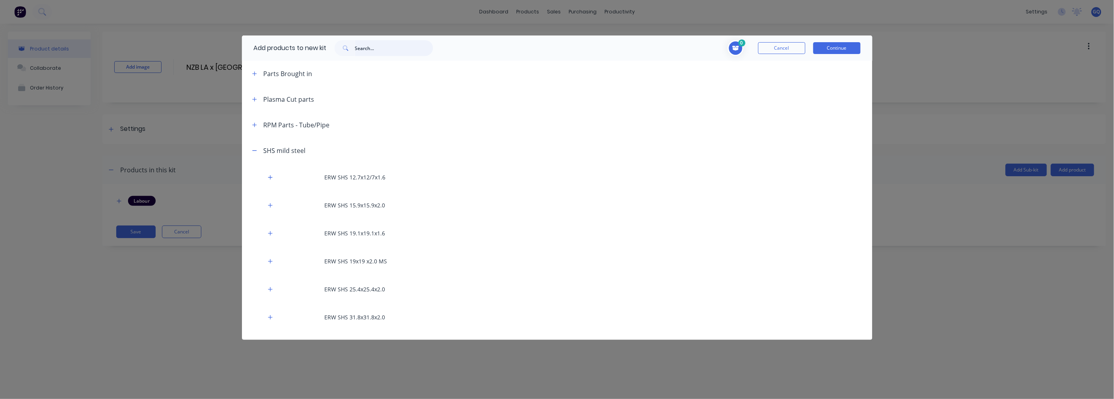
click at [373, 53] on input "text" at bounding box center [394, 48] width 78 height 16
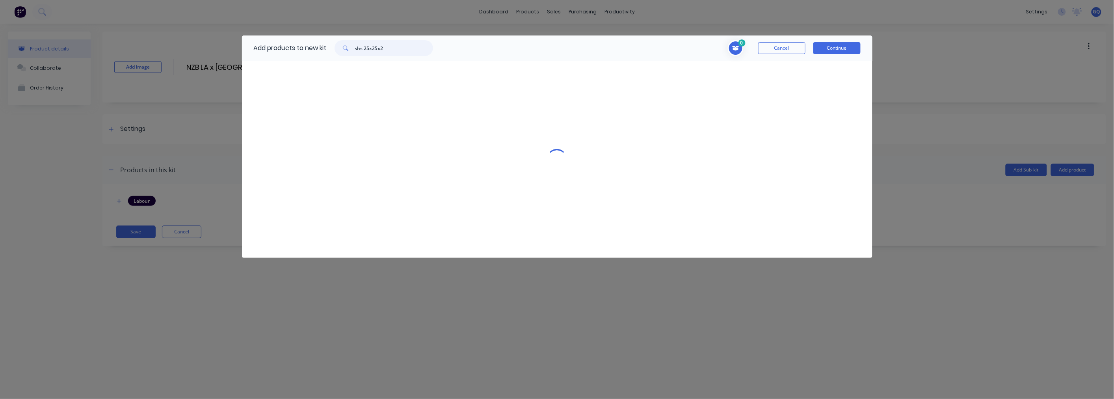
scroll to position [0, 0]
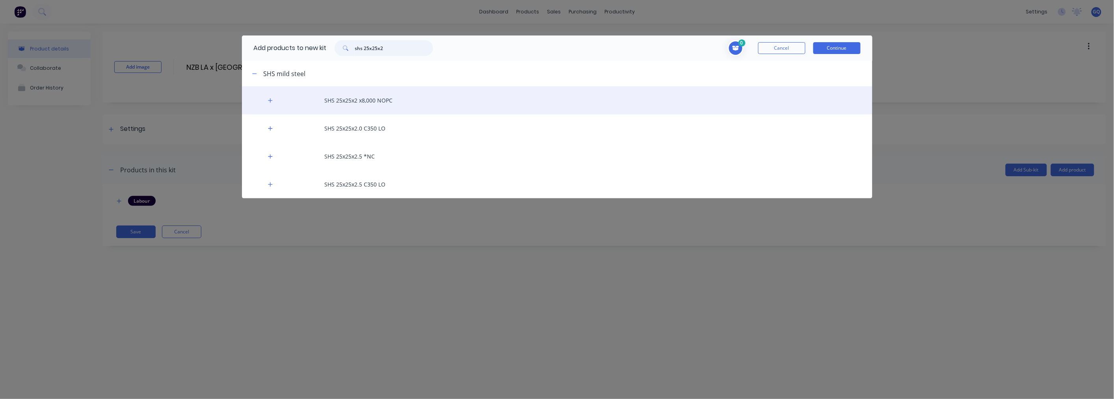
type input "shs 25x25x2"
click at [375, 95] on div "SHS 25x25x2 x8,000 NOPC" at bounding box center [557, 100] width 630 height 28
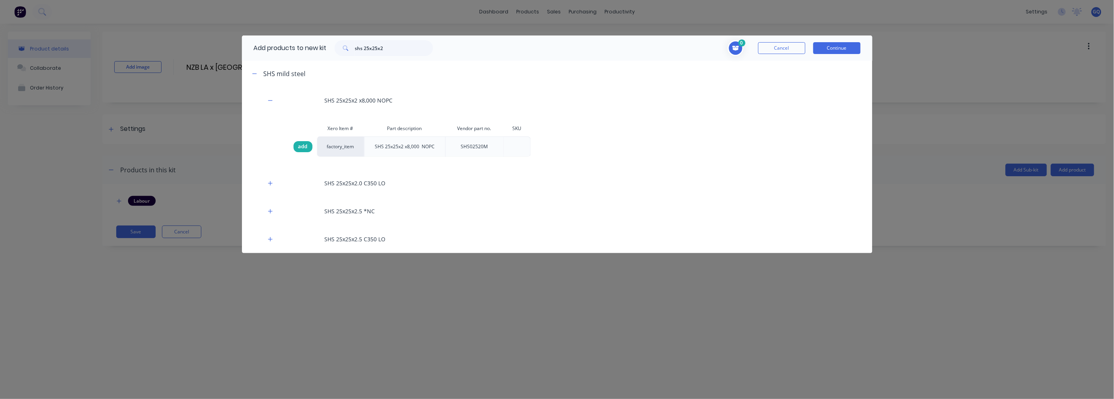
click at [305, 151] on span "add" at bounding box center [302, 147] width 9 height 8
click at [856, 50] on button "Continue" at bounding box center [836, 48] width 47 height 12
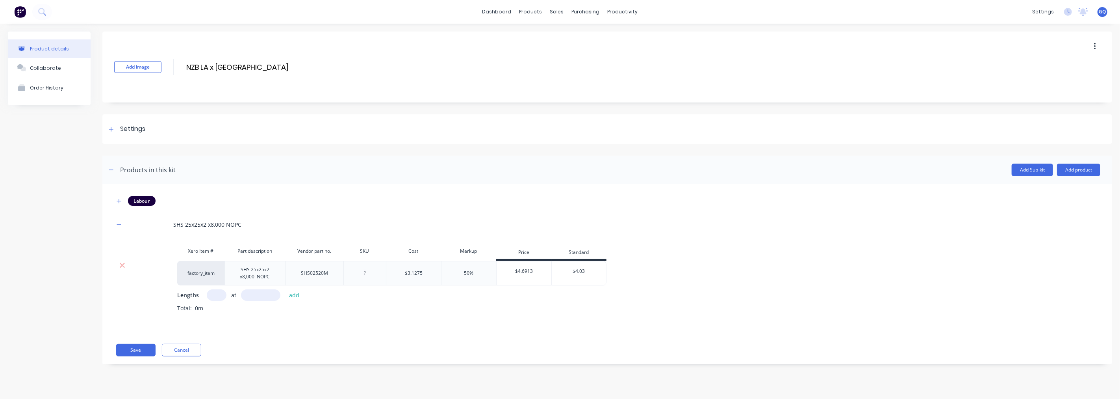
click at [222, 301] on input "text" at bounding box center [217, 294] width 20 height 11
type input "2"
type input "3"
type input "8000"
click at [296, 300] on button "add" at bounding box center [294, 295] width 19 height 11
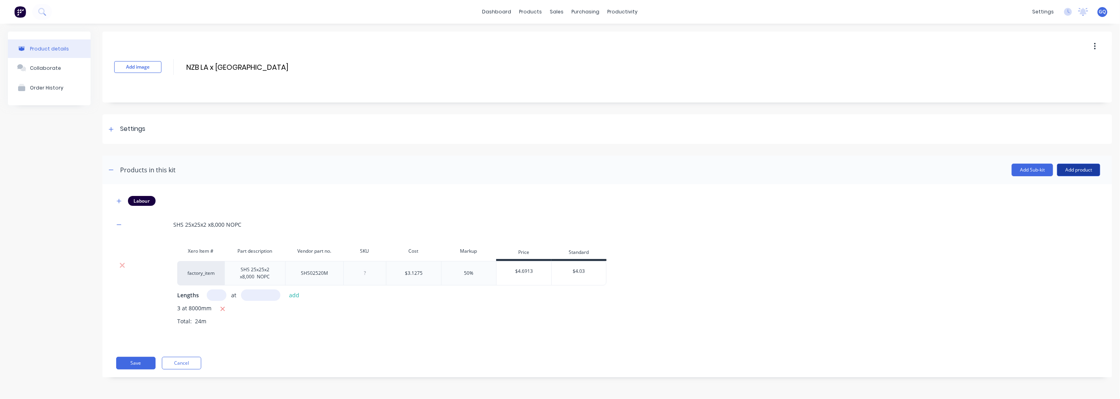
click at [1080, 171] on button "Add product" at bounding box center [1078, 170] width 43 height 13
click at [1039, 188] on div "Product catalogue" at bounding box center [1063, 189] width 61 height 11
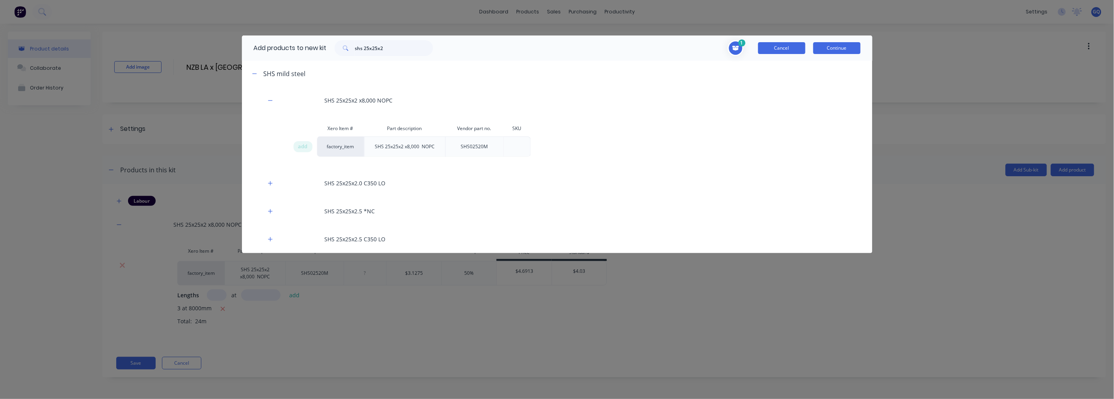
click at [775, 45] on button "Cancel" at bounding box center [781, 48] width 47 height 12
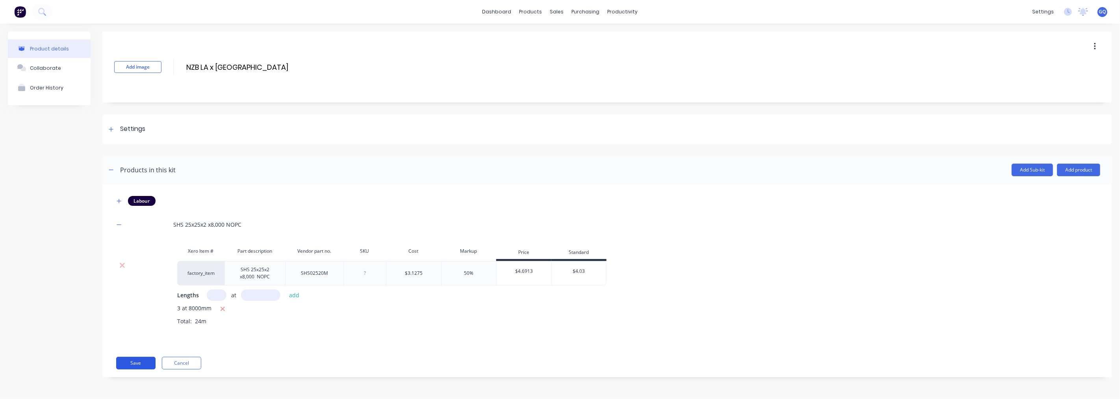
click at [145, 369] on button "Save" at bounding box center [135, 363] width 39 height 13
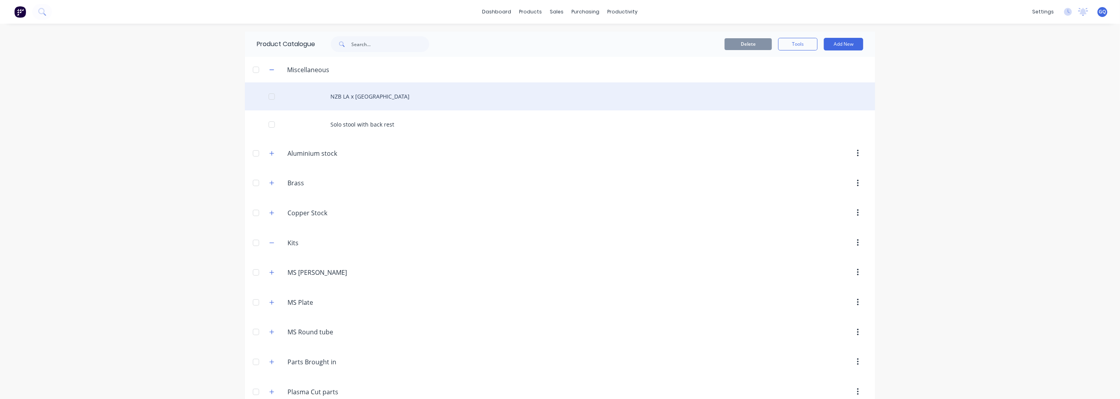
click at [340, 100] on div "NZB LA x [GEOGRAPHIC_DATA]" at bounding box center [560, 96] width 630 height 28
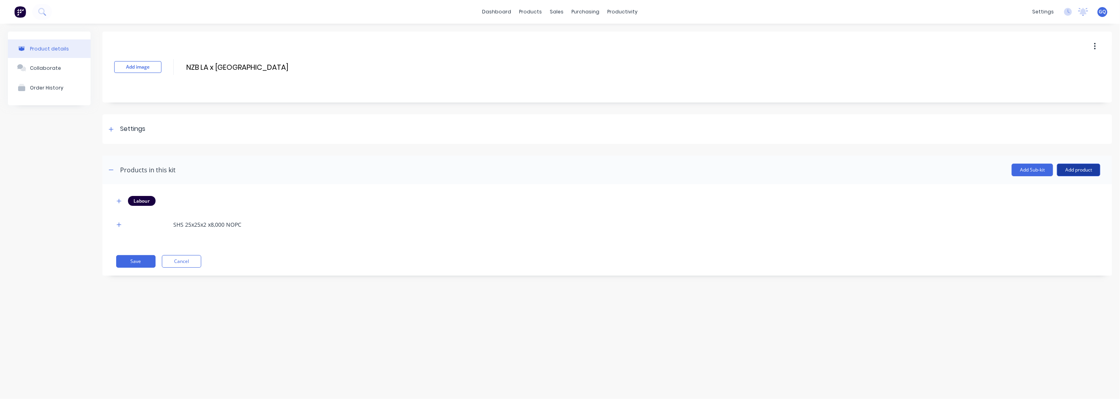
click at [1079, 170] on button "Add product" at bounding box center [1078, 170] width 43 height 13
click at [1047, 186] on div "Product catalogue" at bounding box center [1063, 189] width 61 height 11
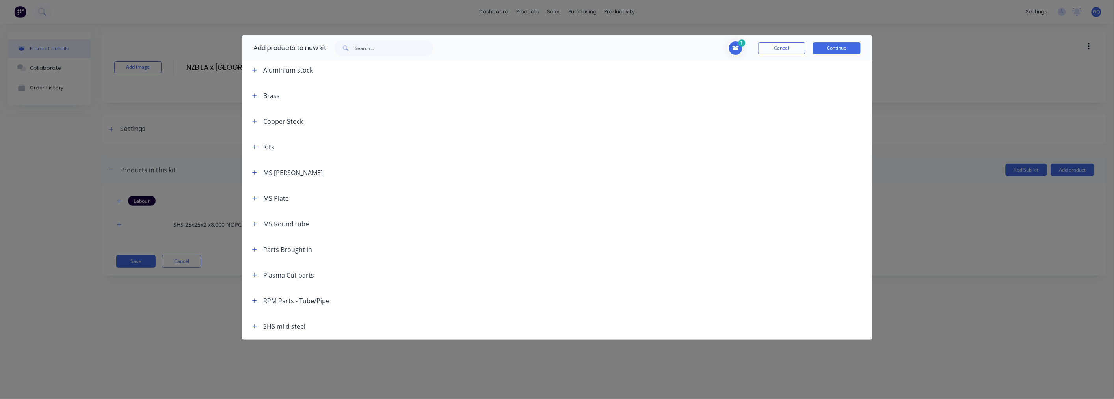
scroll to position [44, 0]
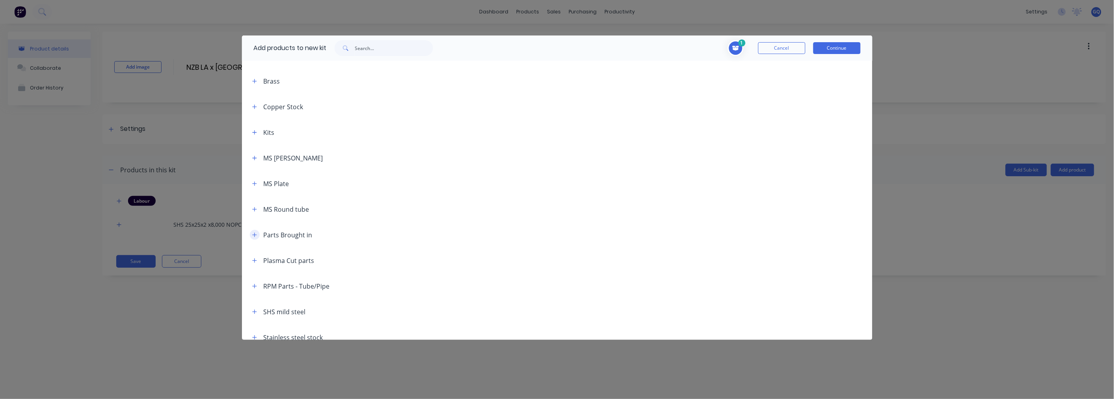
click at [255, 236] on icon "button" at bounding box center [254, 234] width 4 height 4
click at [395, 44] on input "text" at bounding box center [394, 48] width 78 height 16
type input "castor 50mm"
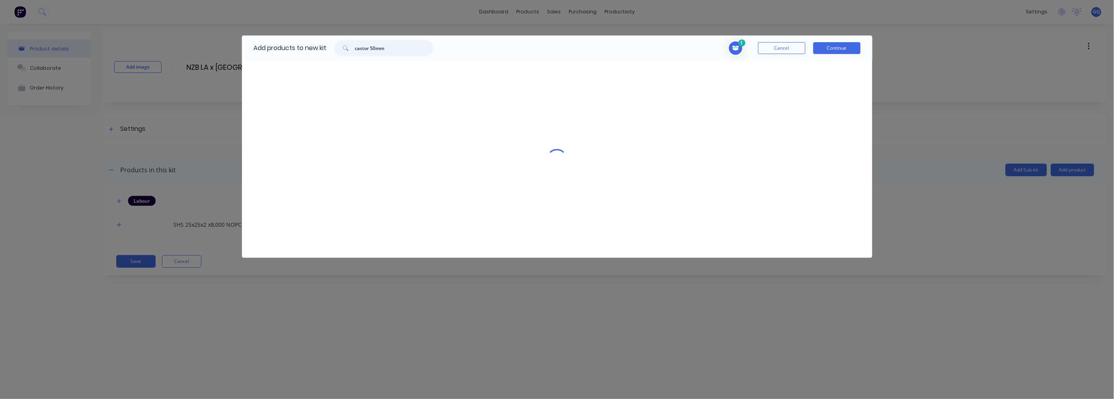
scroll to position [0, 0]
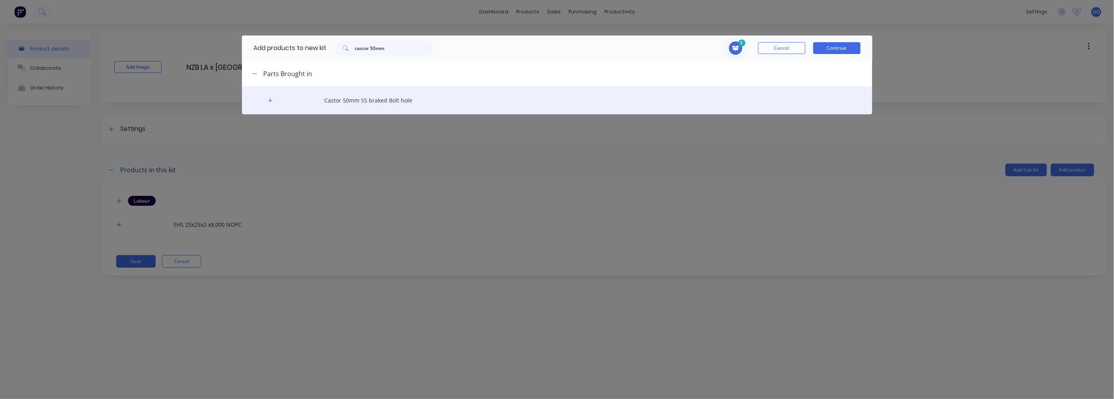
click at [388, 93] on div "Castor 50mm SS braked Bolt hole" at bounding box center [557, 100] width 630 height 28
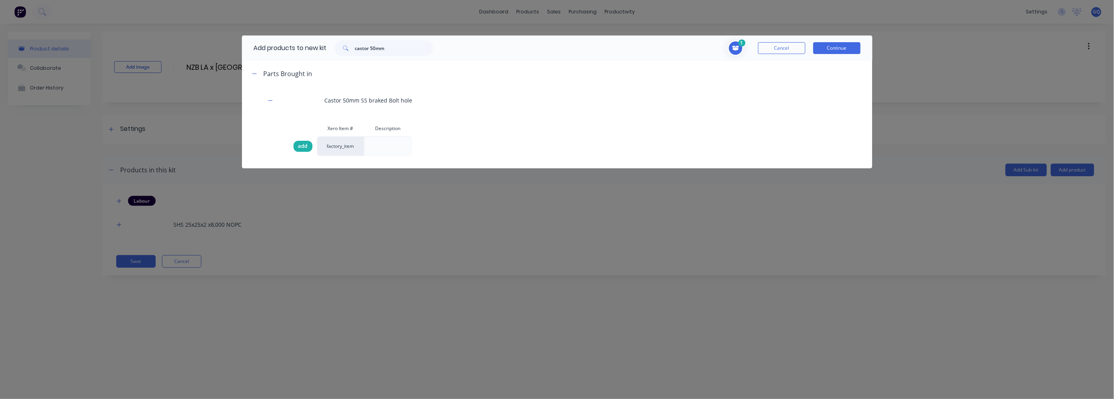
click at [303, 146] on span "add" at bounding box center [302, 146] width 9 height 8
click at [857, 52] on button "Continue" at bounding box center [836, 48] width 47 height 12
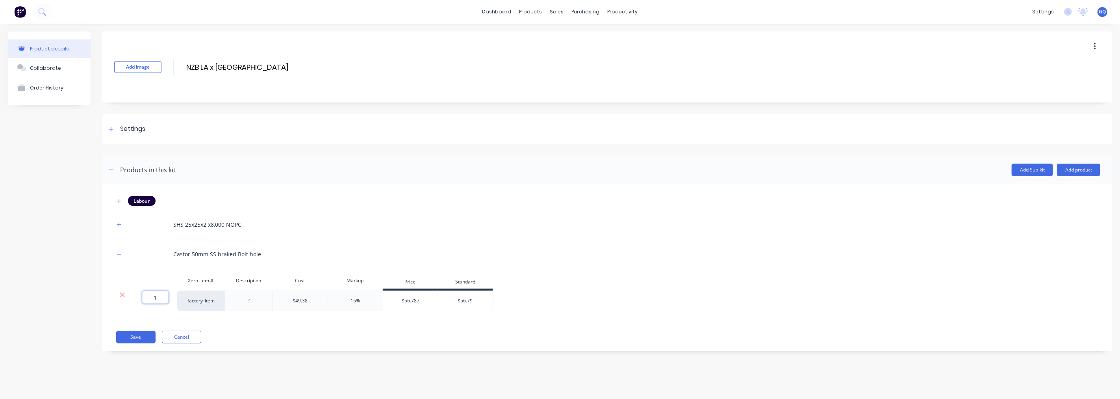
drag, startPoint x: 164, startPoint y: 301, endPoint x: 153, endPoint y: 301, distance: 11.4
click at [153, 301] on input "1" at bounding box center [155, 297] width 26 height 13
type input "5"
click at [1070, 171] on button "Add product" at bounding box center [1078, 170] width 43 height 13
click at [1047, 190] on div "Product catalogue" at bounding box center [1063, 189] width 61 height 11
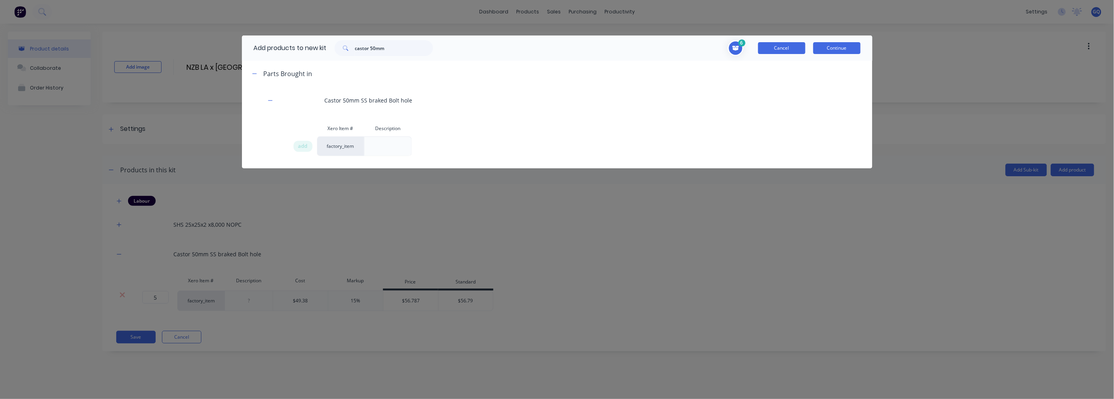
click at [775, 44] on button "Cancel" at bounding box center [781, 48] width 47 height 12
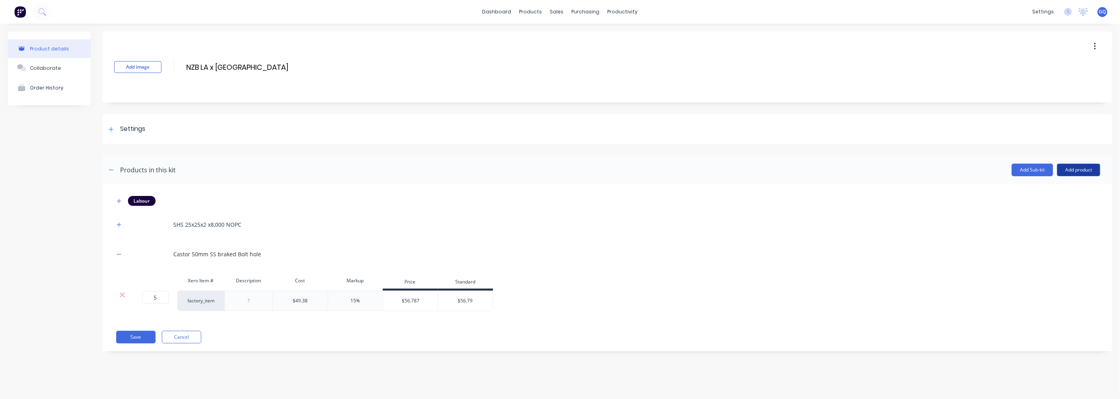
click at [1082, 168] on button "Add product" at bounding box center [1078, 170] width 43 height 13
click at [1054, 187] on div "Product catalogue" at bounding box center [1063, 189] width 61 height 11
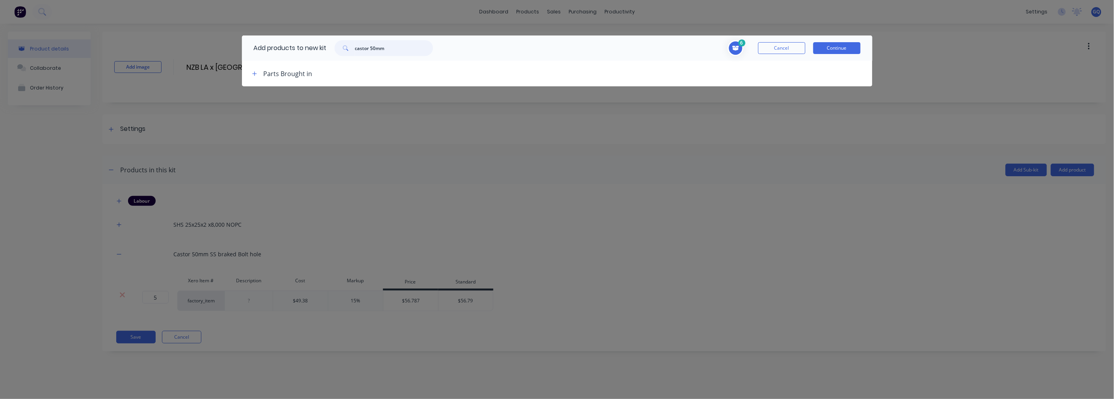
drag, startPoint x: 394, startPoint y: 44, endPoint x: 344, endPoint y: 46, distance: 50.1
click at [344, 46] on div "castor 50mm" at bounding box center [383, 48] width 98 height 16
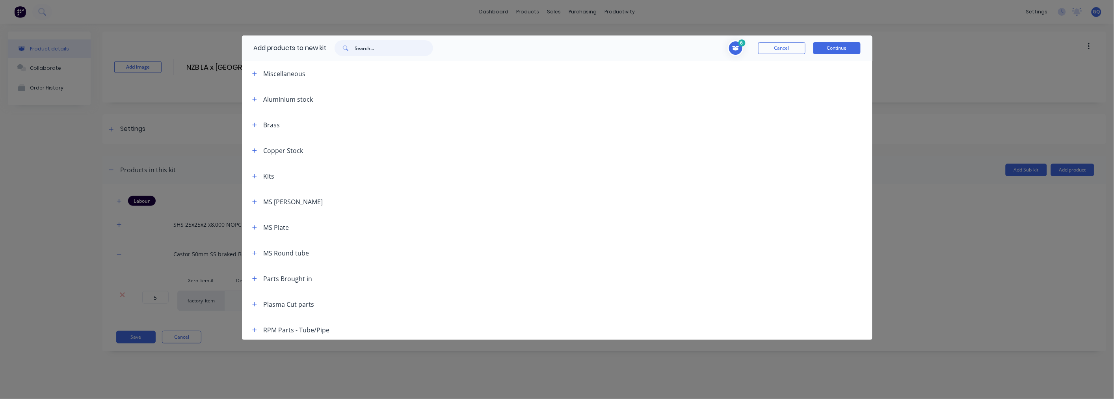
type input "p"
click at [255, 280] on icon "button" at bounding box center [254, 279] width 5 height 6
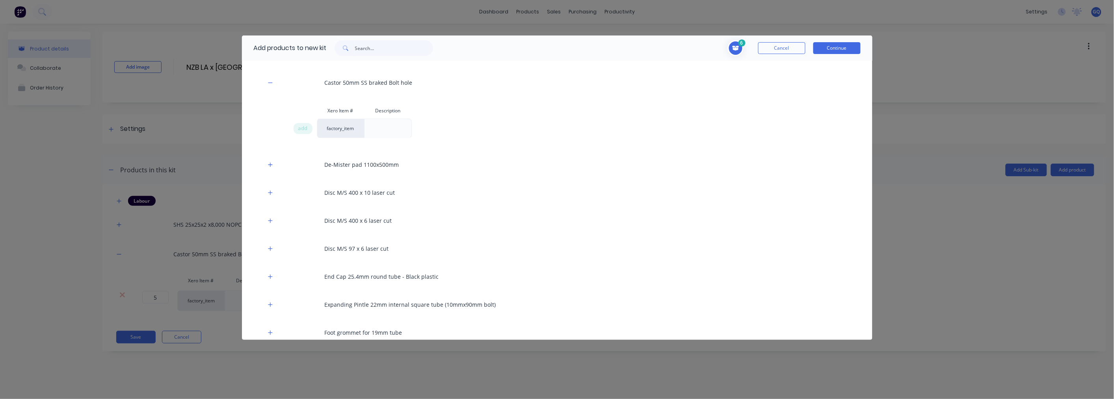
scroll to position [481, 0]
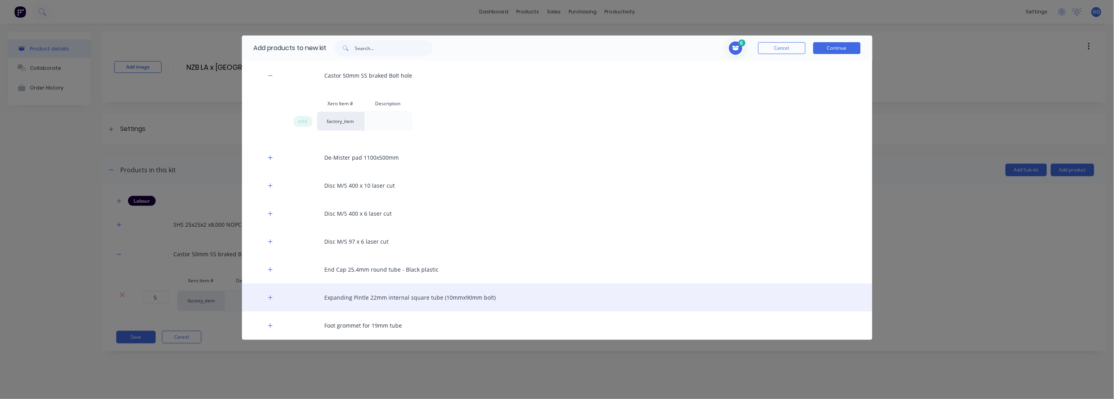
click at [444, 295] on div "Expanding Pintle 22mm internal square tube (10mmx90mm bolt)" at bounding box center [557, 297] width 630 height 28
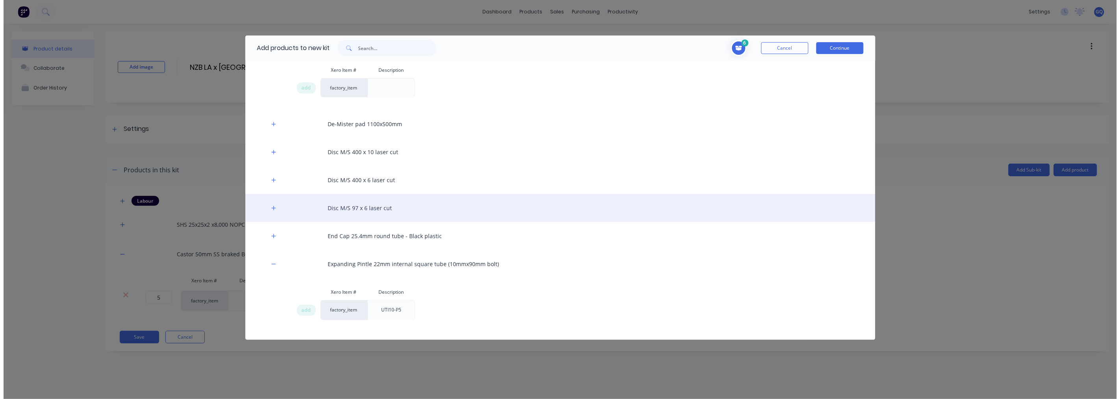
scroll to position [656, 0]
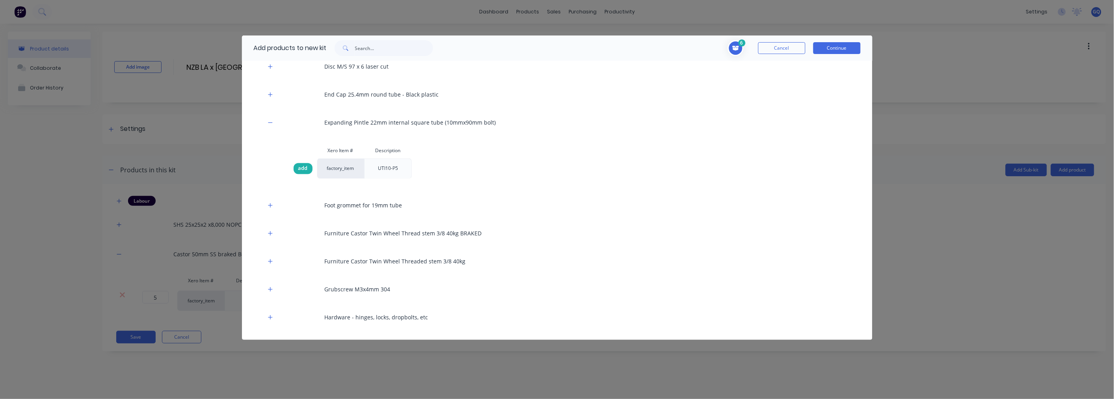
click at [307, 171] on span "add" at bounding box center [302, 169] width 9 height 8
click at [849, 48] on button "Continue" at bounding box center [836, 48] width 47 height 12
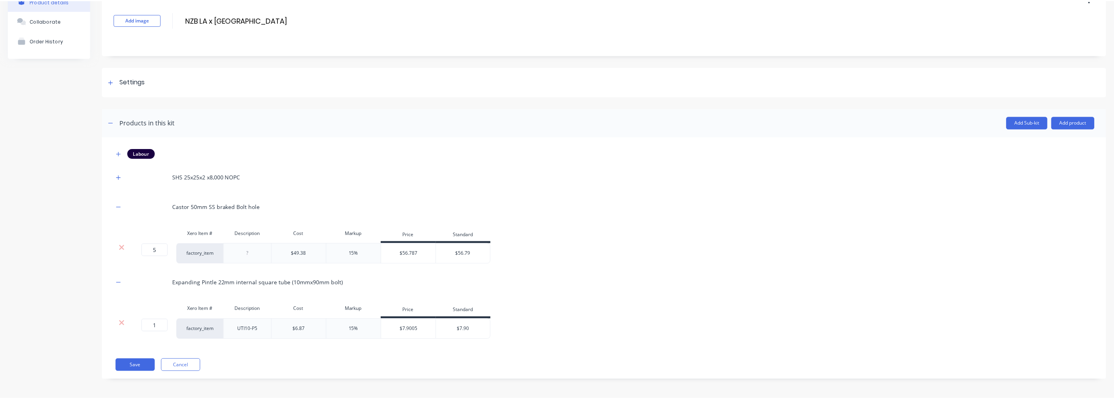
scroll to position [48, 0]
drag, startPoint x: 159, startPoint y: 324, endPoint x: 152, endPoint y: 325, distance: 6.7
click at [152, 325] on input "1" at bounding box center [155, 325] width 26 height 13
type input "5"
click at [1065, 127] on button "Add product" at bounding box center [1078, 122] width 43 height 13
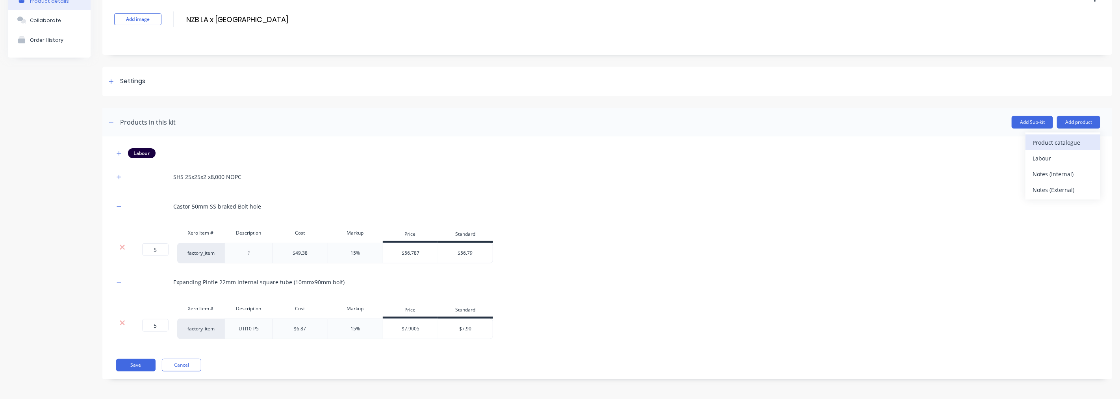
click at [1066, 137] on div "Product catalogue" at bounding box center [1063, 142] width 61 height 11
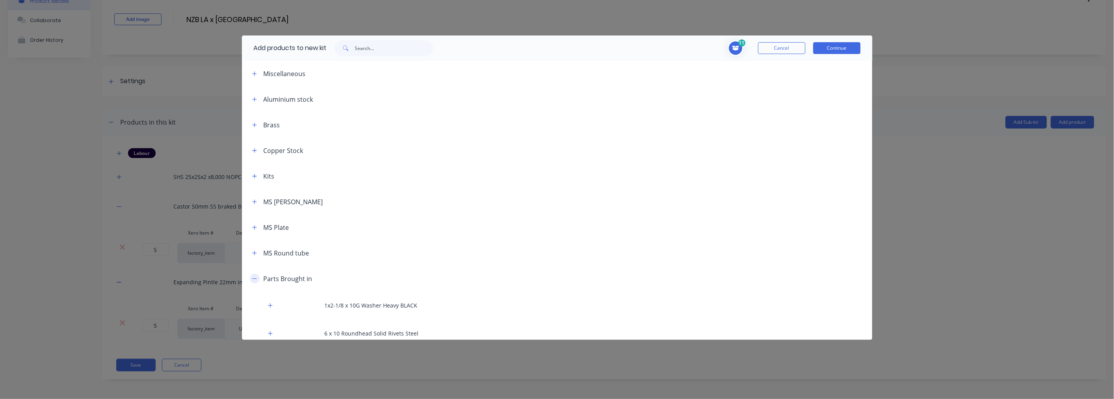
click at [253, 279] on icon "button" at bounding box center [254, 279] width 5 height 6
click at [385, 50] on input "text" at bounding box center [394, 48] width 78 height 16
type input "powdercoat"
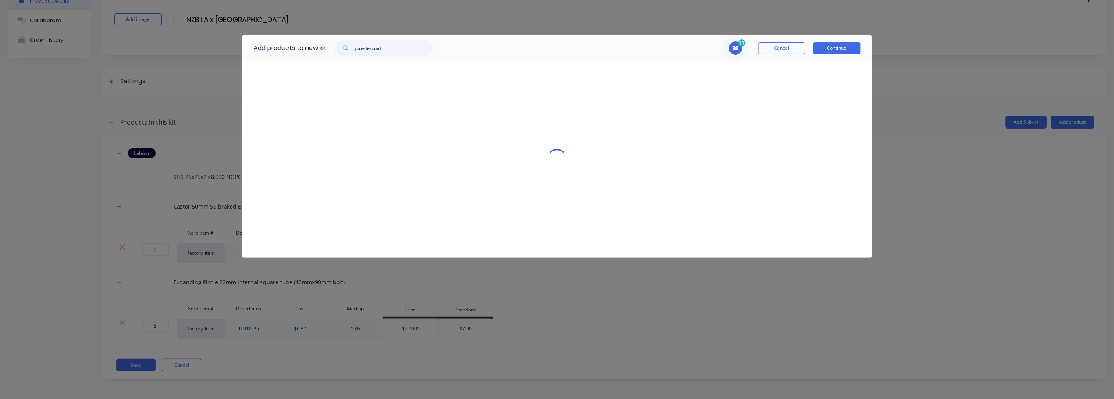
scroll to position [0, 0]
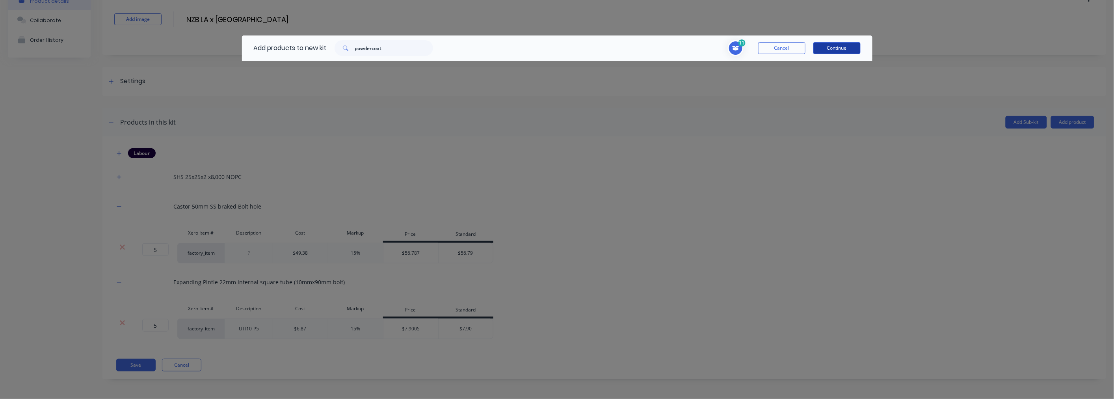
click at [823, 44] on button "Continue" at bounding box center [836, 48] width 47 height 12
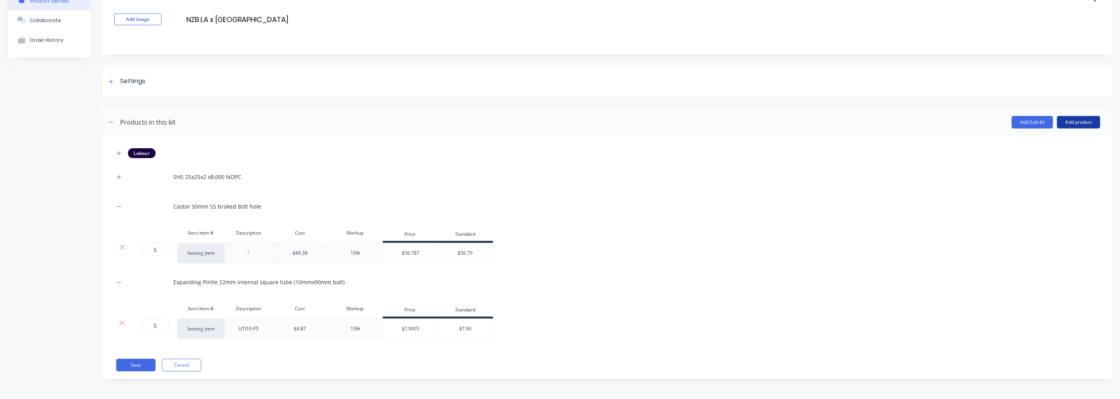
click at [1080, 121] on button "Add product" at bounding box center [1078, 122] width 43 height 13
click at [1047, 141] on div "Product catalogue" at bounding box center [1063, 142] width 61 height 11
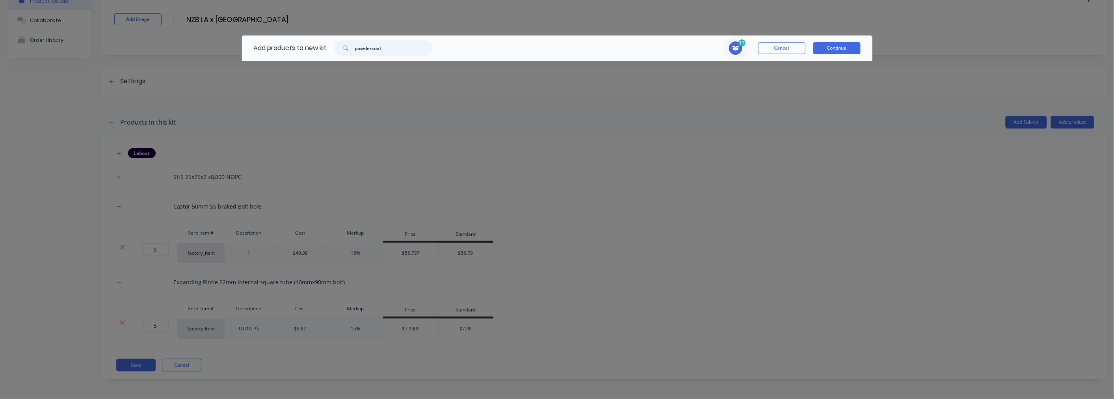
drag, startPoint x: 394, startPoint y: 45, endPoint x: 337, endPoint y: 52, distance: 57.9
click at [337, 52] on div "powdercoat" at bounding box center [383, 48] width 98 height 16
type input "f"
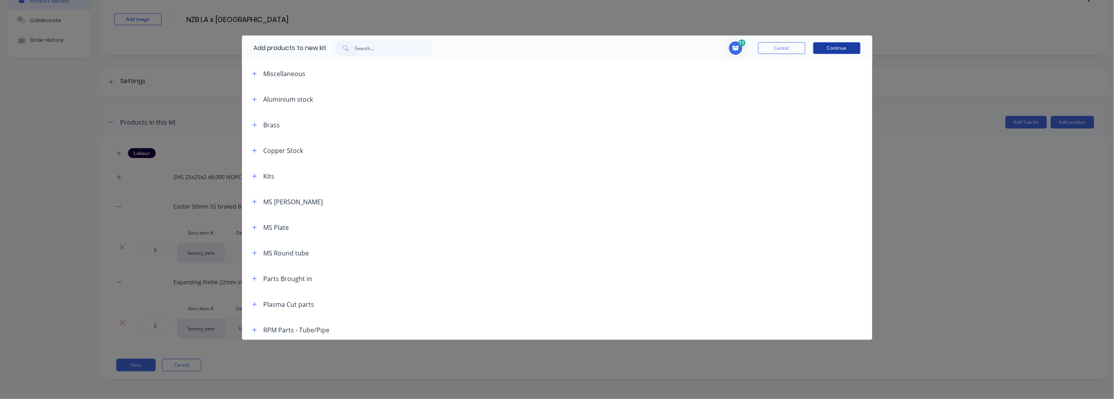
click at [830, 46] on button "Continue" at bounding box center [836, 48] width 47 height 12
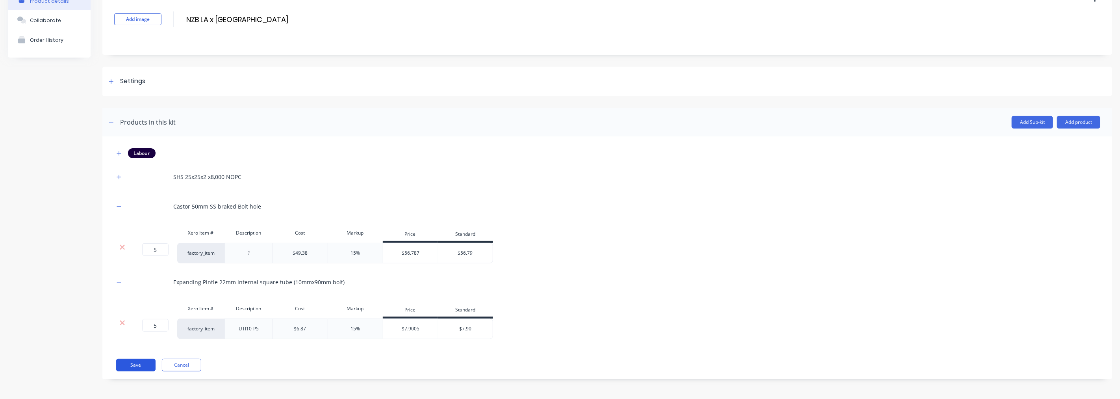
click at [120, 365] on button "Save" at bounding box center [135, 365] width 39 height 13
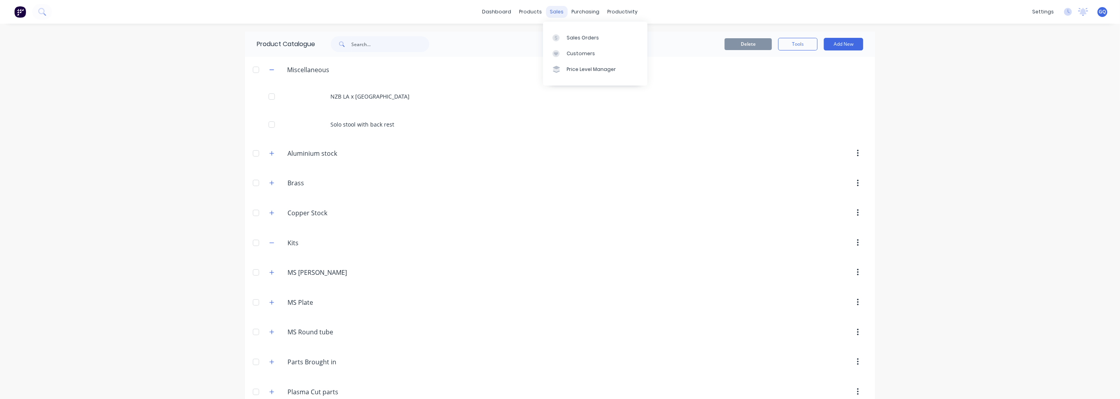
click at [548, 10] on div "sales" at bounding box center [557, 12] width 22 height 12
click at [580, 36] on div "Sales Orders" at bounding box center [583, 37] width 32 height 7
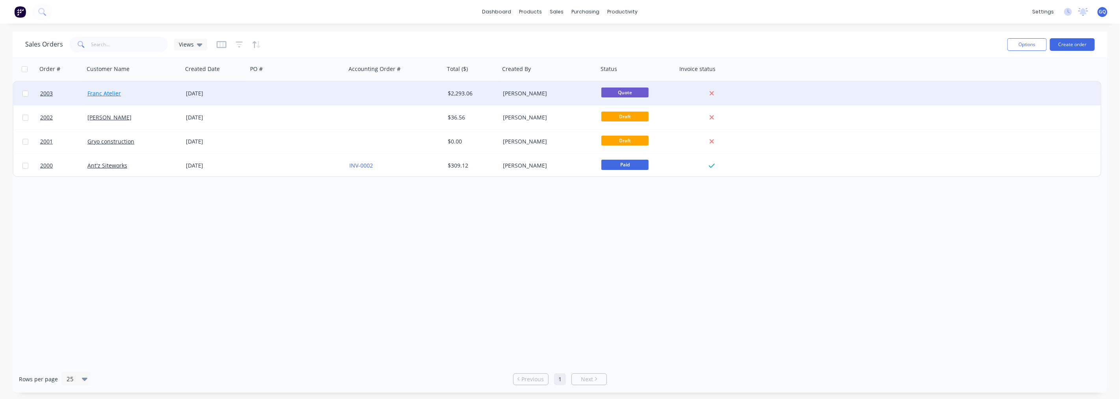
click at [99, 95] on link "Franc Atelier" at bounding box center [103, 92] width 33 height 7
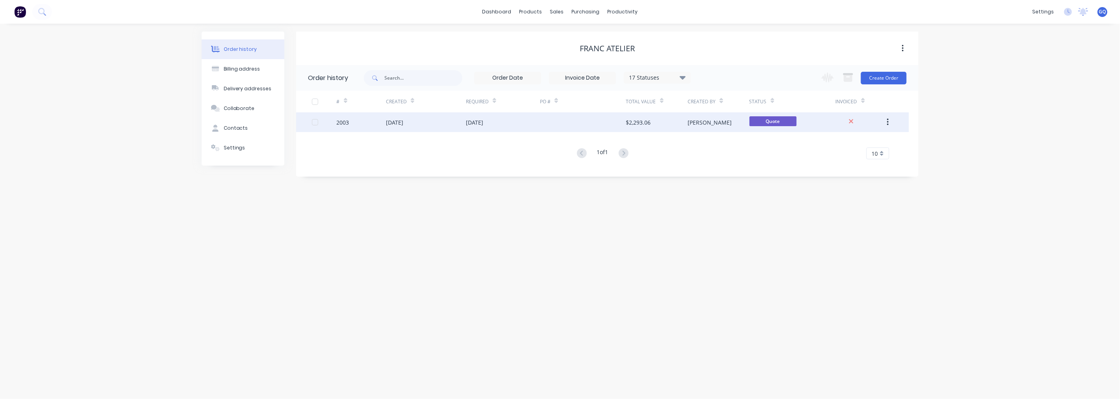
click at [384, 125] on div "2003" at bounding box center [361, 122] width 49 height 20
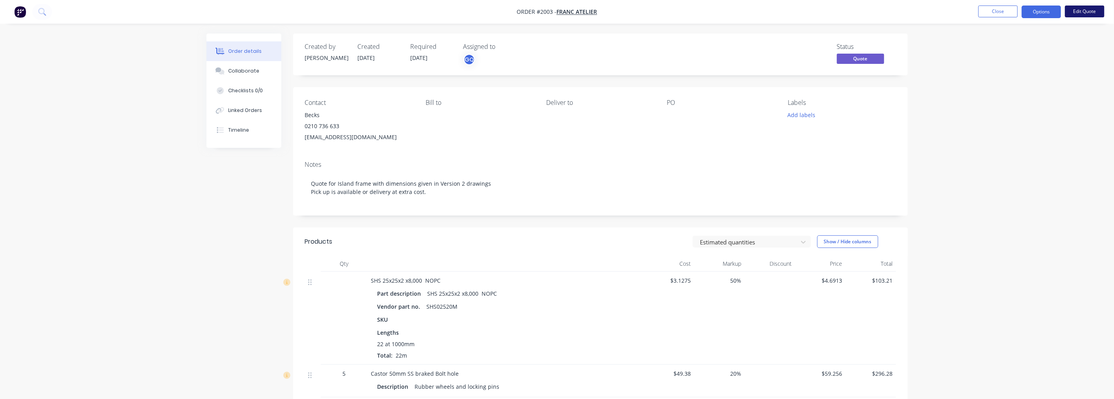
click at [1077, 12] on button "Edit Quote" at bounding box center [1084, 12] width 39 height 12
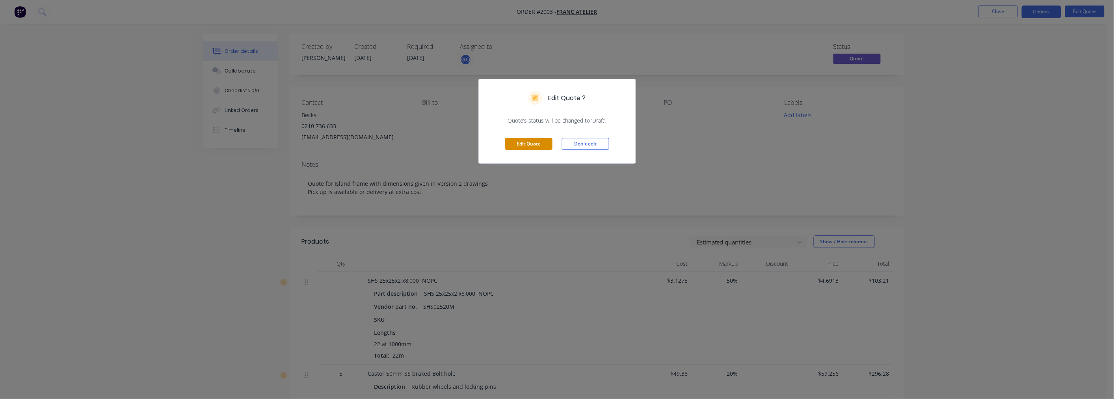
click at [522, 140] on button "Edit Quote" at bounding box center [528, 144] width 47 height 12
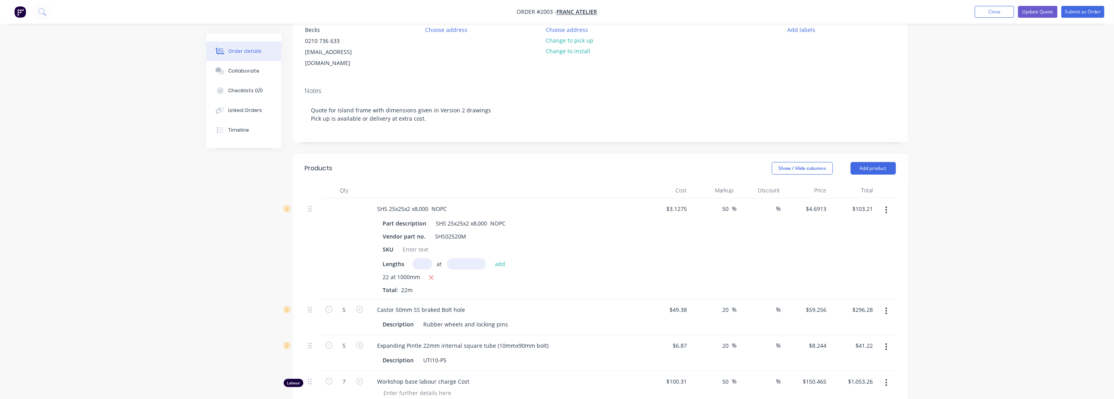
scroll to position [131, 0]
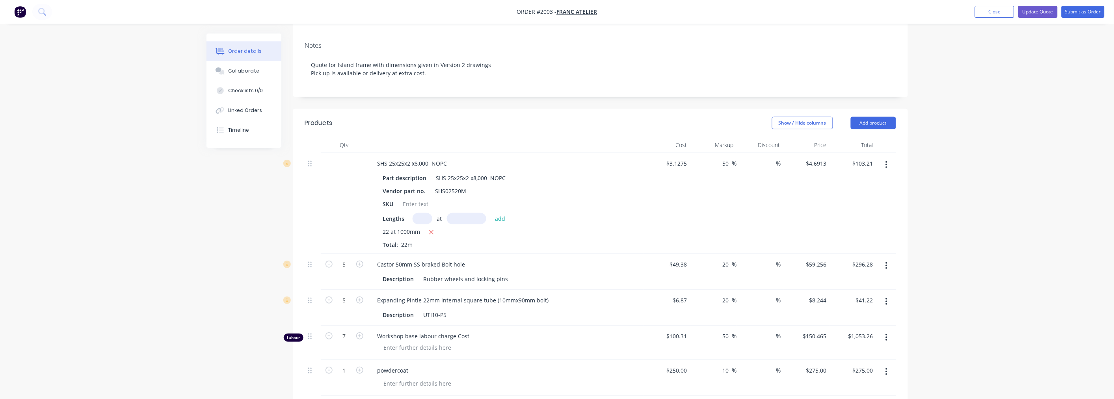
click at [891, 158] on button "button" at bounding box center [886, 165] width 19 height 14
click at [843, 227] on div "Delete" at bounding box center [858, 232] width 61 height 11
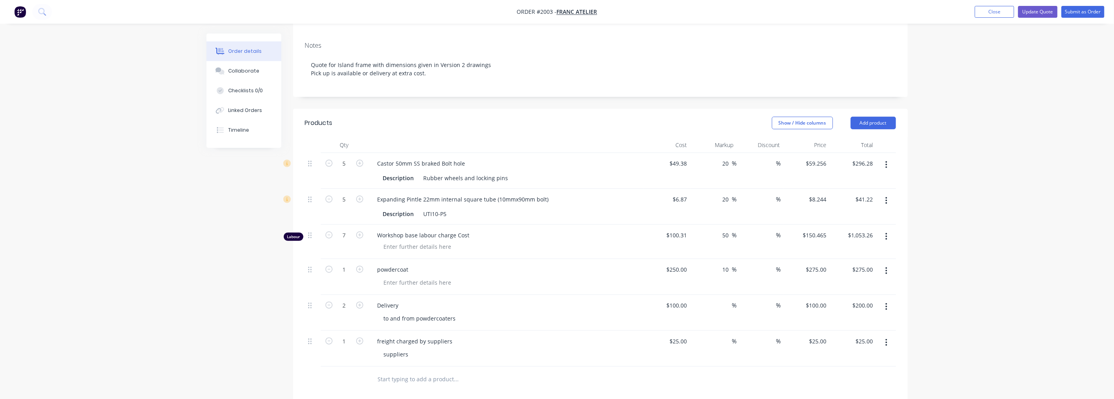
click at [895, 158] on button "button" at bounding box center [886, 165] width 19 height 14
click at [847, 227] on div "Delete" at bounding box center [858, 232] width 61 height 11
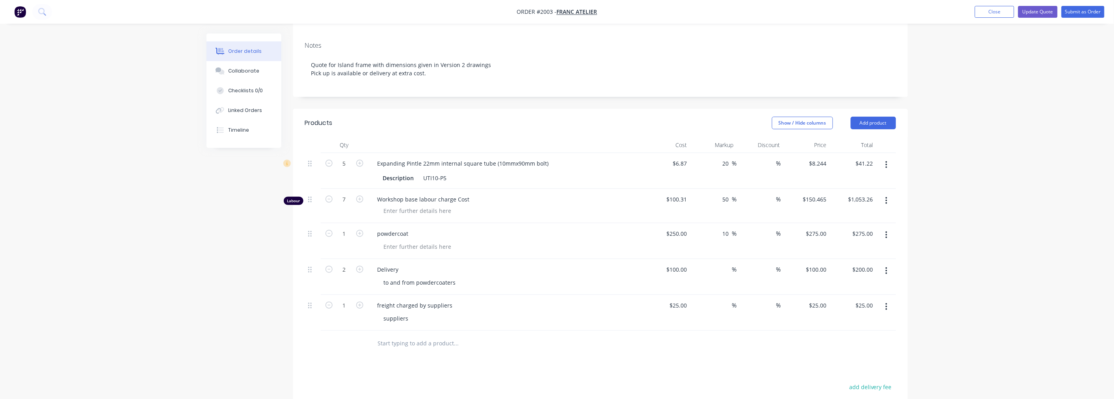
click at [884, 158] on button "button" at bounding box center [886, 165] width 19 height 14
click at [851, 227] on div "Delete" at bounding box center [858, 232] width 61 height 11
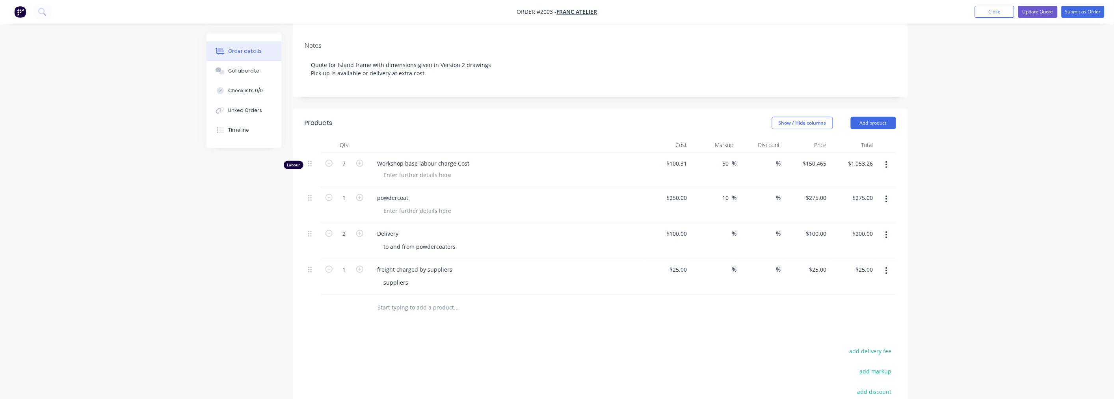
click at [888, 158] on button "button" at bounding box center [886, 165] width 19 height 14
click at [833, 197] on button "Duplicate" at bounding box center [858, 201] width 75 height 16
click at [887, 302] on icon "button" at bounding box center [886, 306] width 2 height 9
click at [845, 369] on div "Delete" at bounding box center [858, 374] width 61 height 11
click at [884, 158] on button "button" at bounding box center [886, 165] width 19 height 14
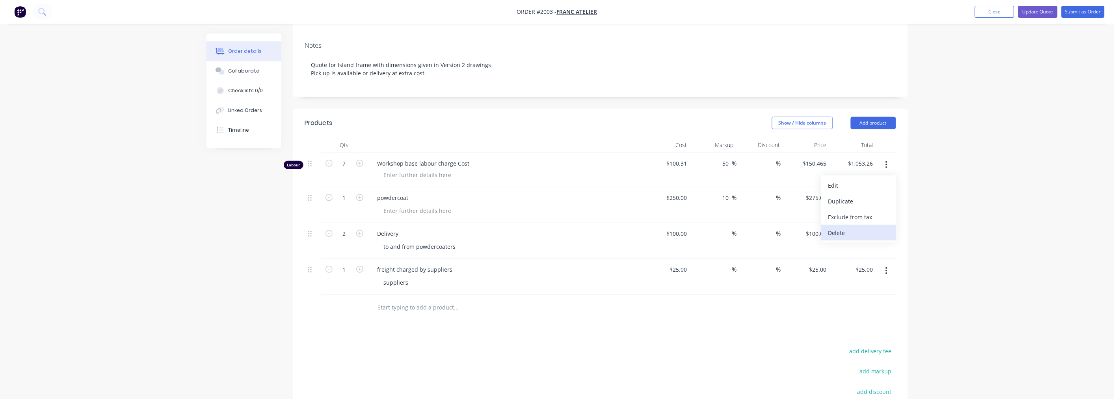
click at [849, 227] on div "Delete" at bounding box center [858, 232] width 61 height 11
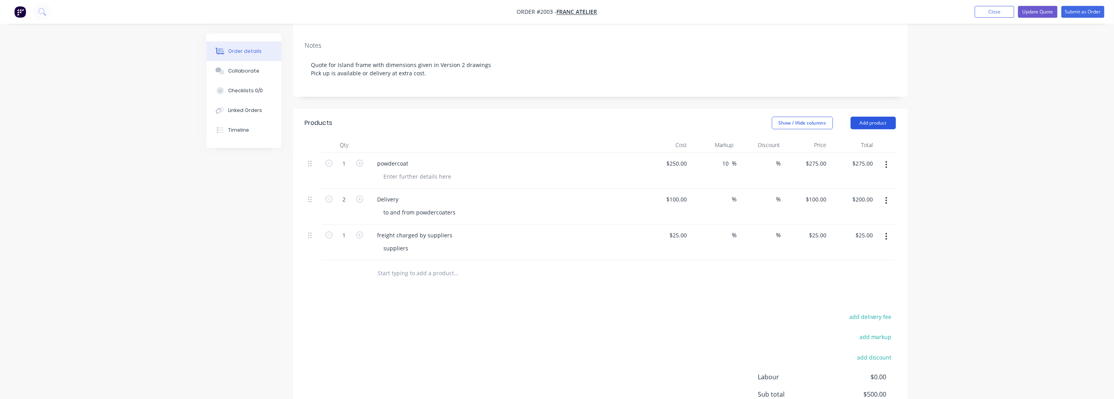
click at [883, 117] on button "Add product" at bounding box center [873, 123] width 45 height 13
click at [847, 169] on div "Product Kit" at bounding box center [858, 174] width 61 height 11
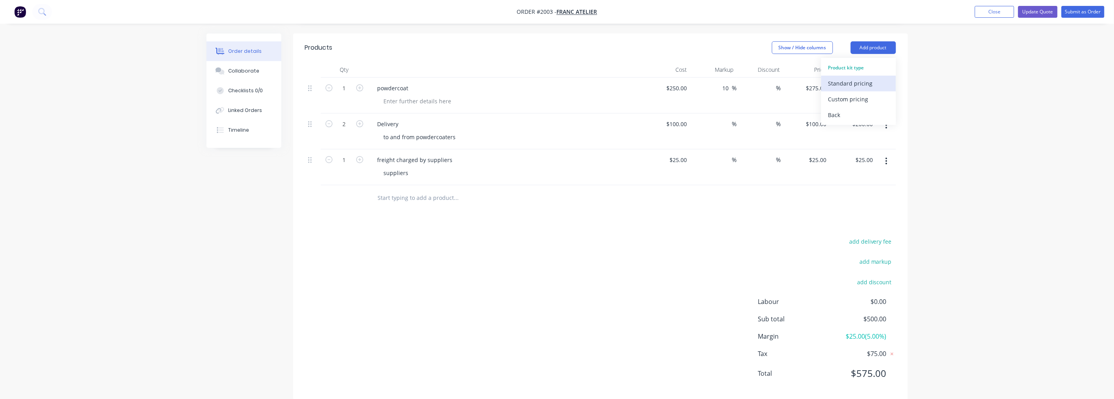
scroll to position [208, 0]
click at [852, 76] on div "Standard pricing" at bounding box center [858, 81] width 61 height 11
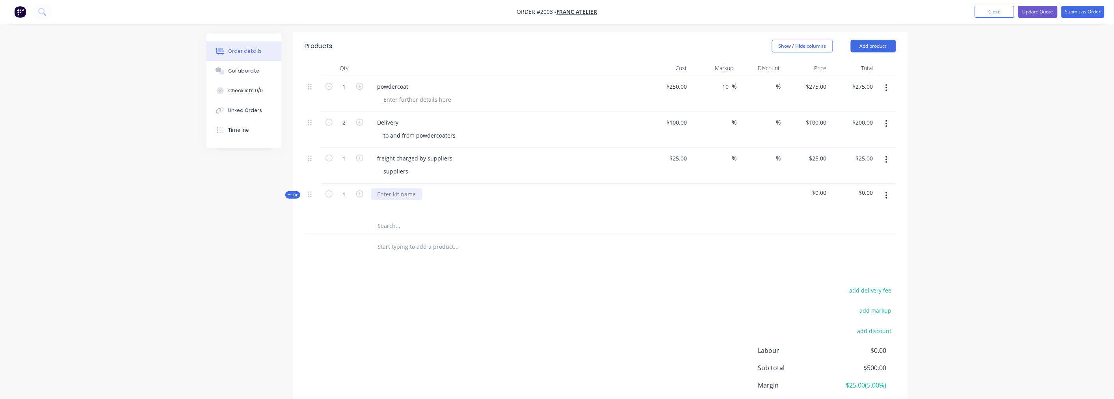
click at [411, 188] on div at bounding box center [396, 193] width 51 height 11
click at [406, 218] on input "text" at bounding box center [456, 226] width 158 height 16
type input "N"
click at [688, 203] on div at bounding box center [667, 201] width 46 height 34
click at [890, 40] on button "Add product" at bounding box center [873, 46] width 45 height 13
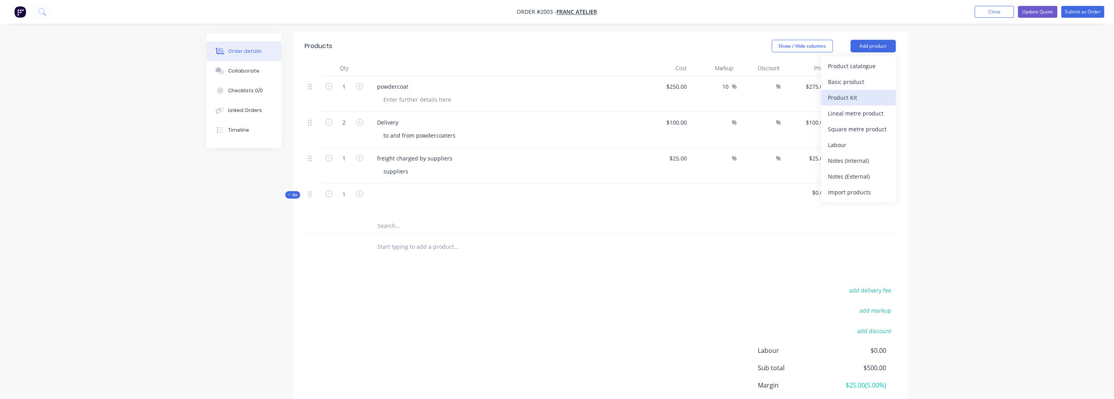
click at [850, 92] on div "Product Kit" at bounding box center [858, 97] width 61 height 11
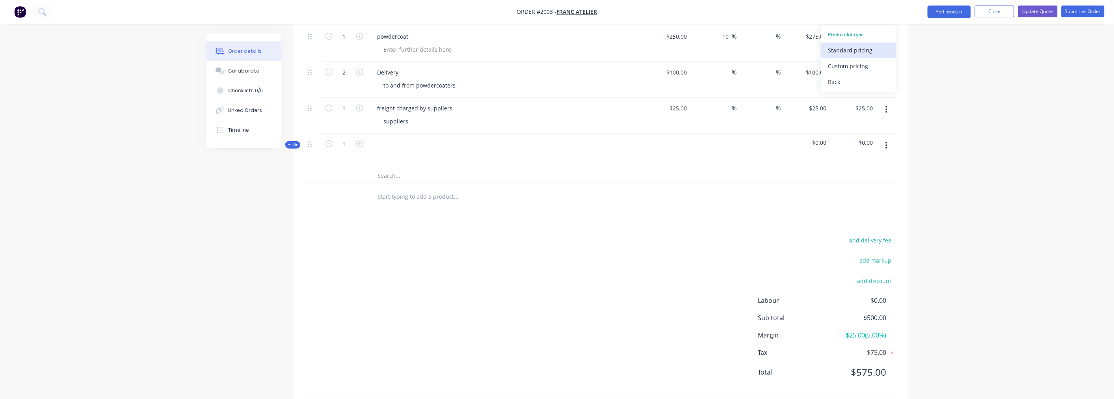
scroll to position [259, 0]
click at [863, 77] on div "Back" at bounding box center [858, 81] width 61 height 11
click at [862, 68] on div "Product Kit" at bounding box center [858, 65] width 61 height 11
click at [841, 83] on div "Back" at bounding box center [858, 81] width 61 height 11
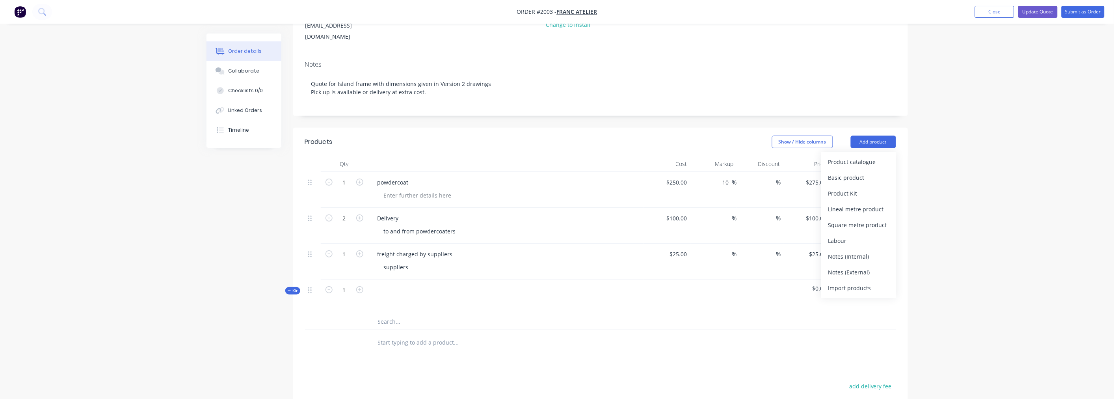
scroll to position [128, 0]
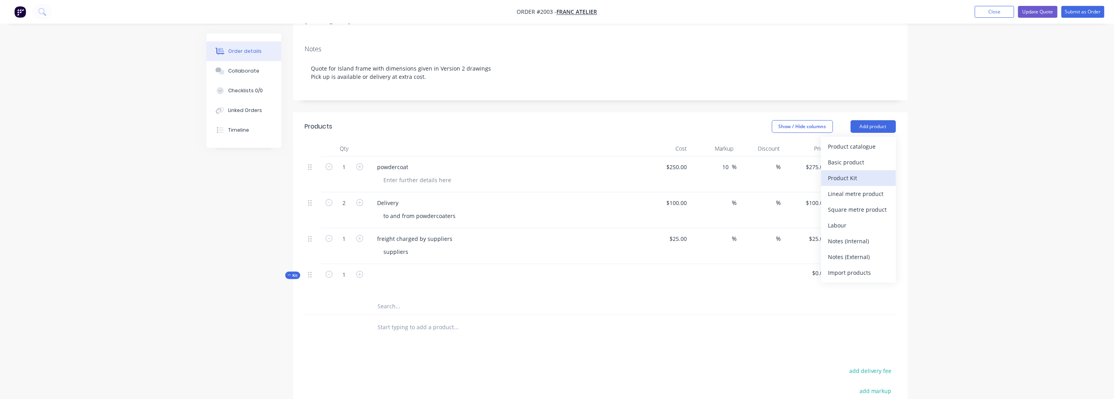
click at [856, 172] on div "Product Kit" at bounding box center [858, 177] width 61 height 11
click at [881, 120] on button "Add product" at bounding box center [873, 126] width 45 height 13
click at [871, 120] on button "Add product" at bounding box center [873, 126] width 45 height 13
click at [843, 172] on div "Custom pricing" at bounding box center [858, 177] width 61 height 11
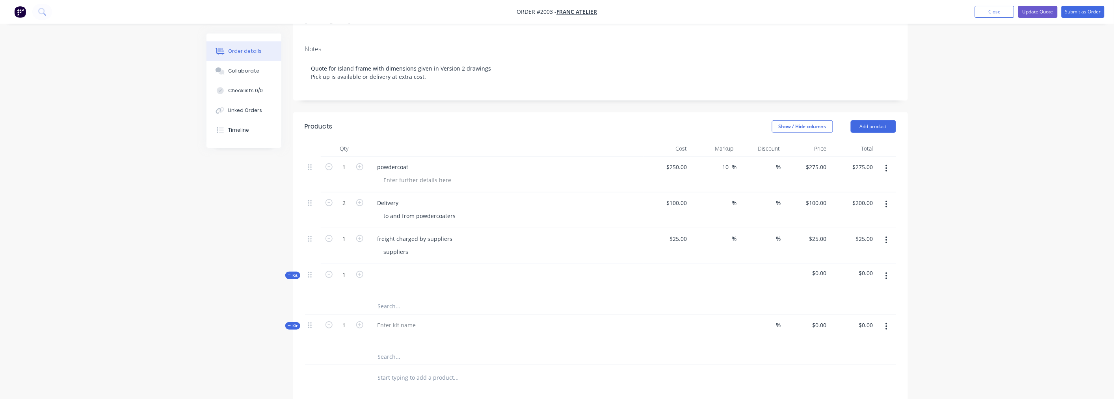
click at [462, 370] on input "text" at bounding box center [456, 378] width 158 height 16
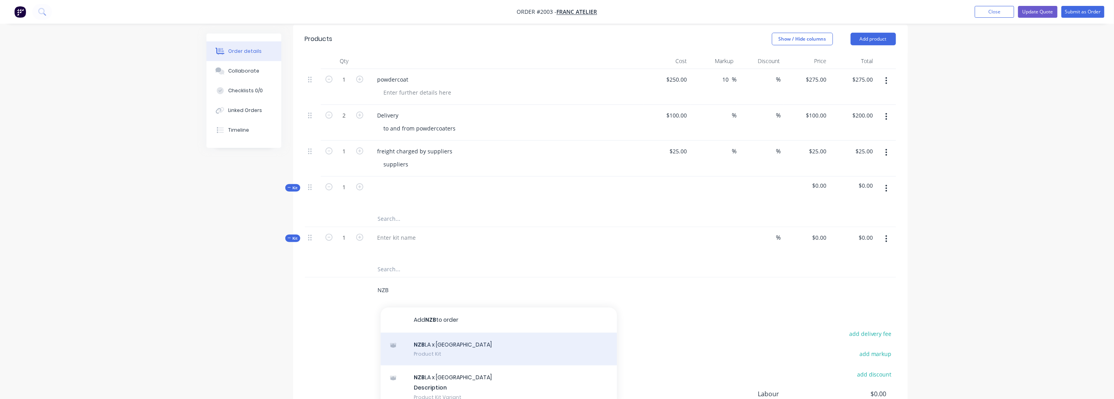
scroll to position [259, 0]
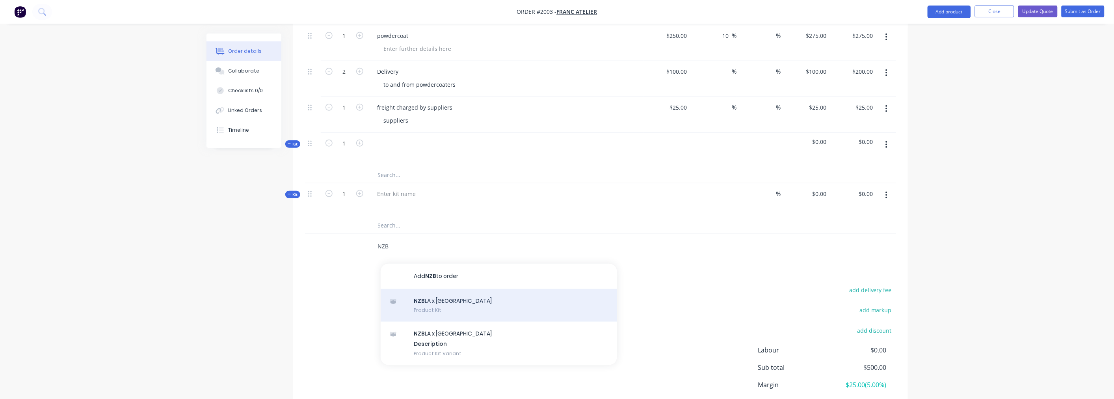
type input "NZB"
click at [451, 294] on div "NZB LA x Milan Island Product Kit" at bounding box center [499, 305] width 236 height 33
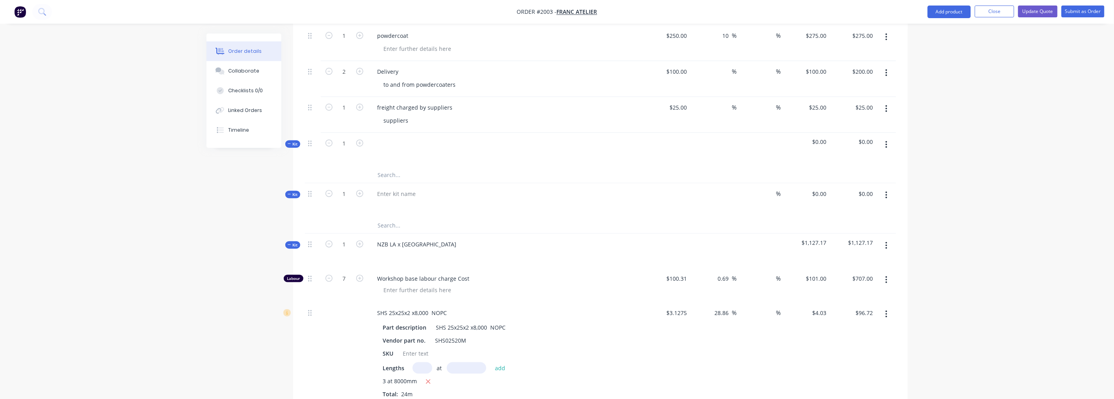
click at [884, 188] on button "button" at bounding box center [886, 195] width 19 height 14
click at [841, 289] on div "Delete" at bounding box center [858, 294] width 61 height 11
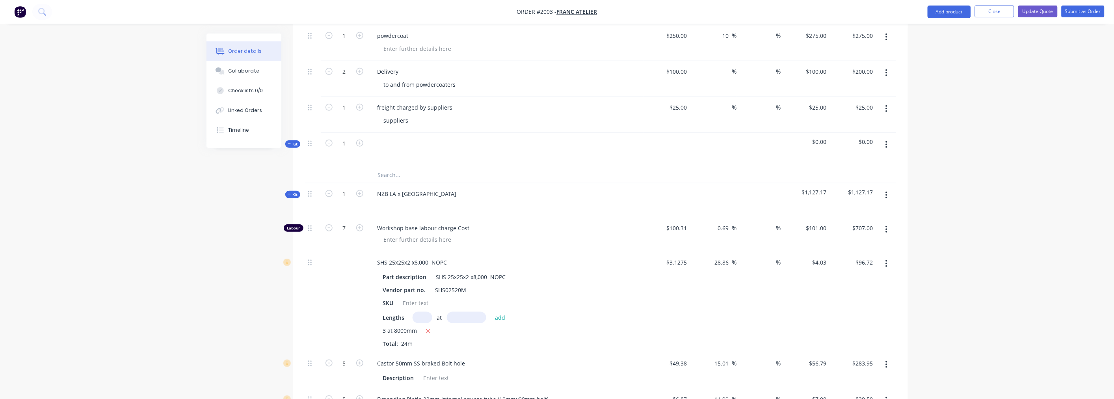
click at [891, 138] on button "button" at bounding box center [886, 145] width 19 height 14
click at [843, 223] on div "Delete" at bounding box center [858, 228] width 61 height 11
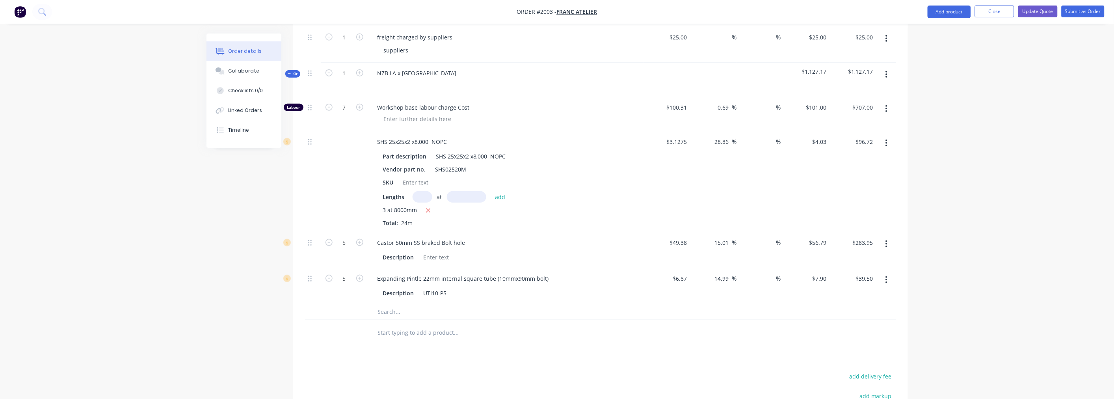
scroll to position [307, 0]
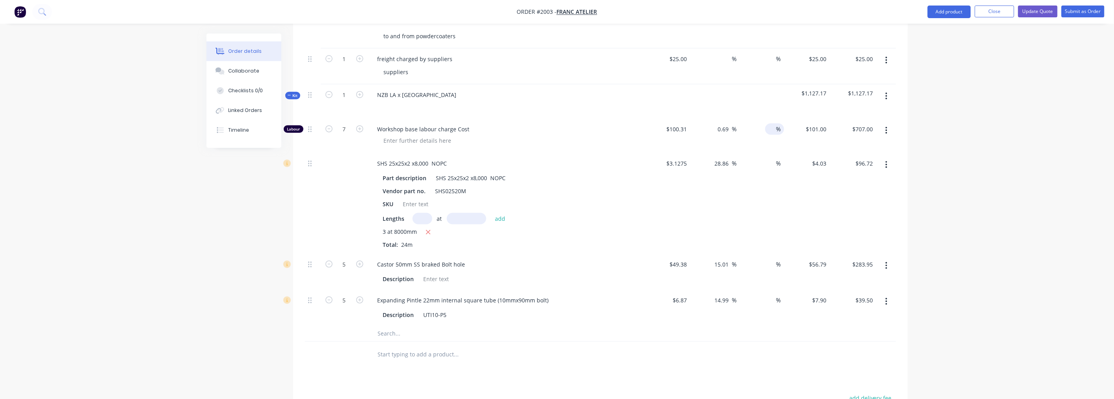
drag, startPoint x: 767, startPoint y: 116, endPoint x: 779, endPoint y: 118, distance: 12.0
click at [779, 123] on div "%" at bounding box center [774, 128] width 19 height 11
type input "50"
type input "101"
type input "$353.50"
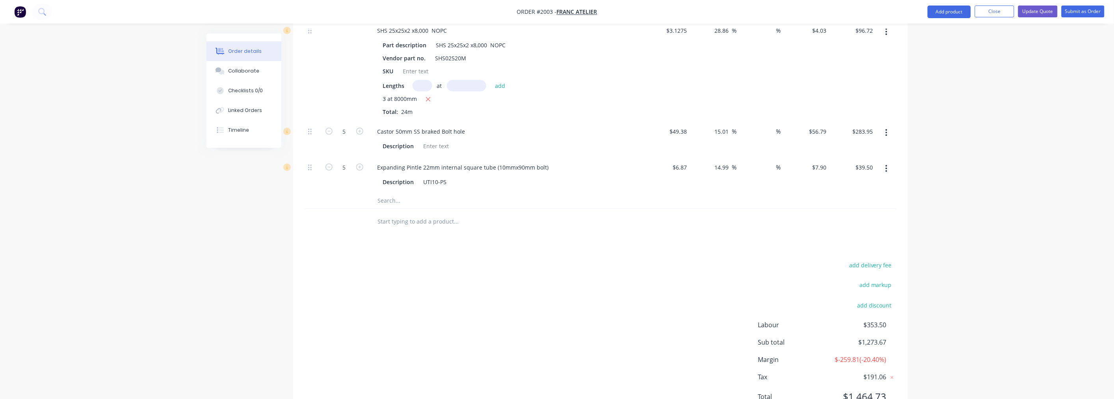
scroll to position [482, 0]
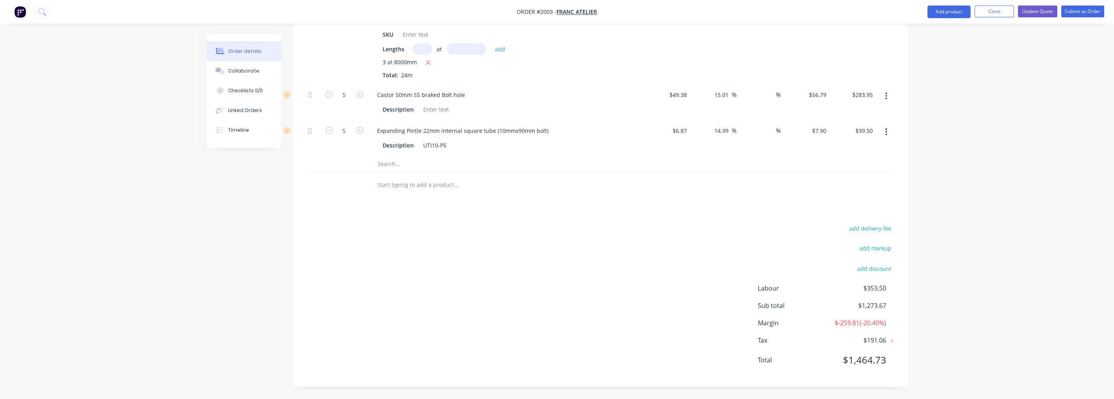
type input "$101.00"
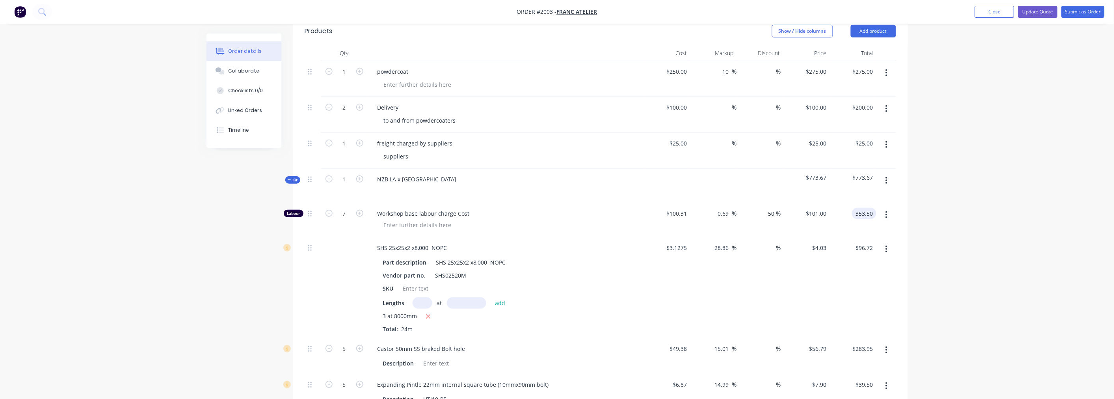
scroll to position [219, 0]
type input "$353.50"
drag, startPoint x: 764, startPoint y: 204, endPoint x: 777, endPoint y: 203, distance: 13.1
click at [777, 206] on div "50 50 %" at bounding box center [760, 223] width 46 height 34
type input "0"
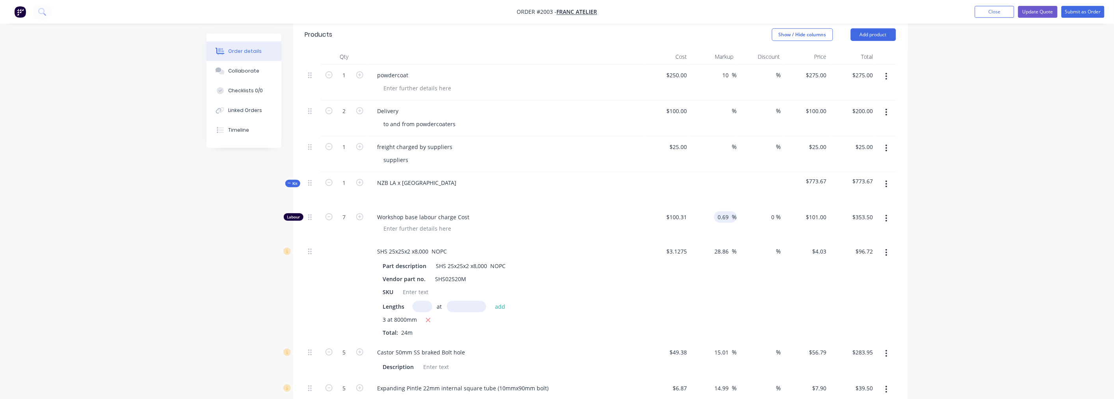
type input "$707.00"
drag, startPoint x: 716, startPoint y: 205, endPoint x: 739, endPoint y: 203, distance: 22.6
click at [739, 206] on div "Labour 7 Workshop base labour charge Cost $100.31 $100.31 0.69 0.69 % % $101.00…" at bounding box center [600, 223] width 591 height 34
click at [729, 211] on input "0.69" at bounding box center [724, 216] width 15 height 11
type input "0"
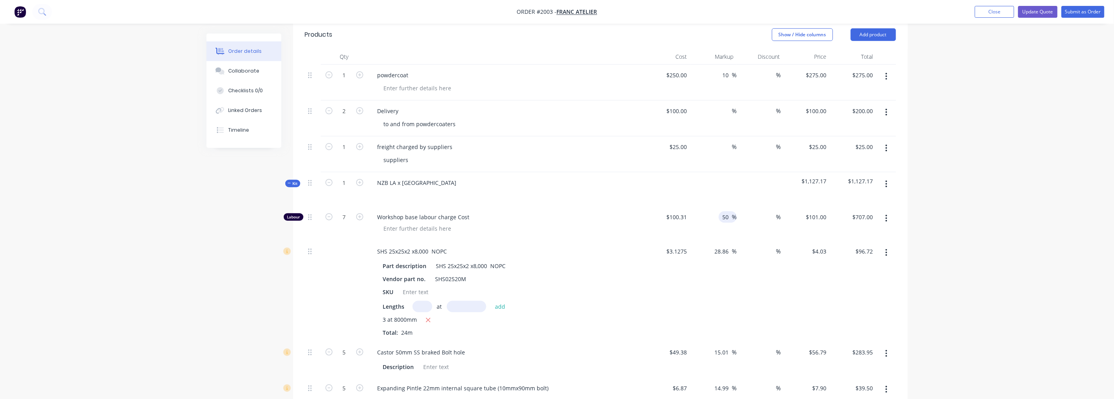
type input "50"
type input "$150.465"
type input "$1,053.26"
click at [620, 273] on div "Vendor part no. SHS02520M" at bounding box center [504, 278] width 249 height 11
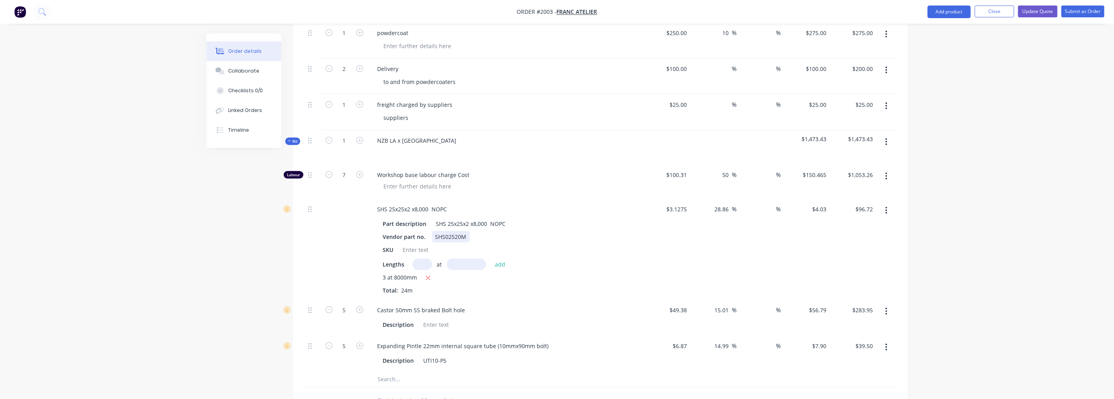
scroll to position [176, 0]
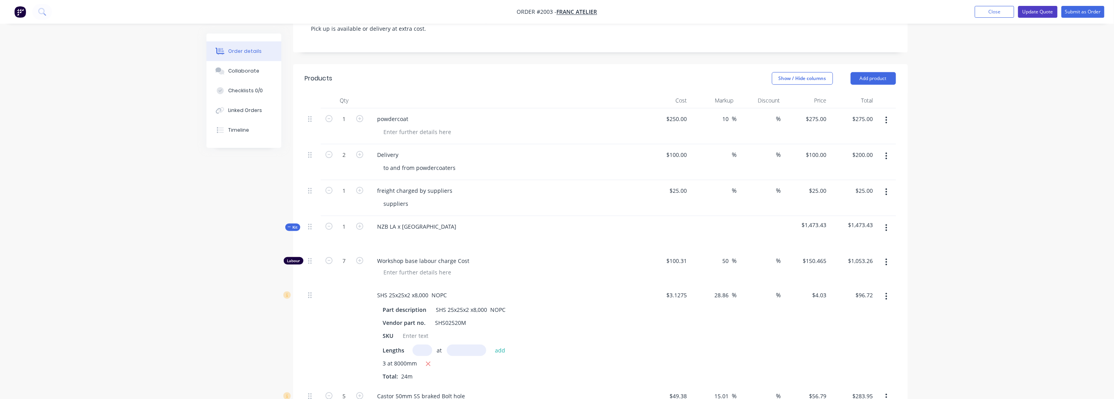
click at [1041, 11] on button "Update Quote" at bounding box center [1037, 12] width 39 height 12
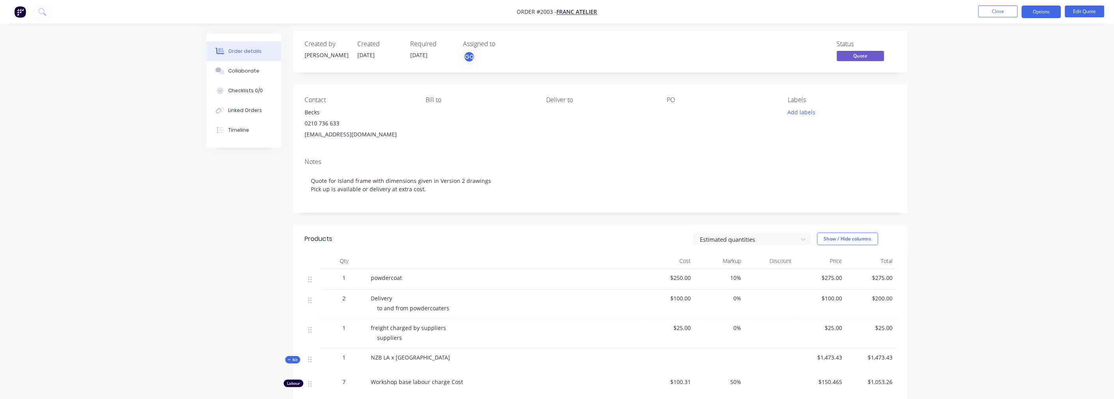
scroll to position [0, 0]
click at [1051, 9] on button "Options" at bounding box center [1041, 12] width 39 height 13
click at [1005, 45] on div "Quote" at bounding box center [1017, 47] width 72 height 11
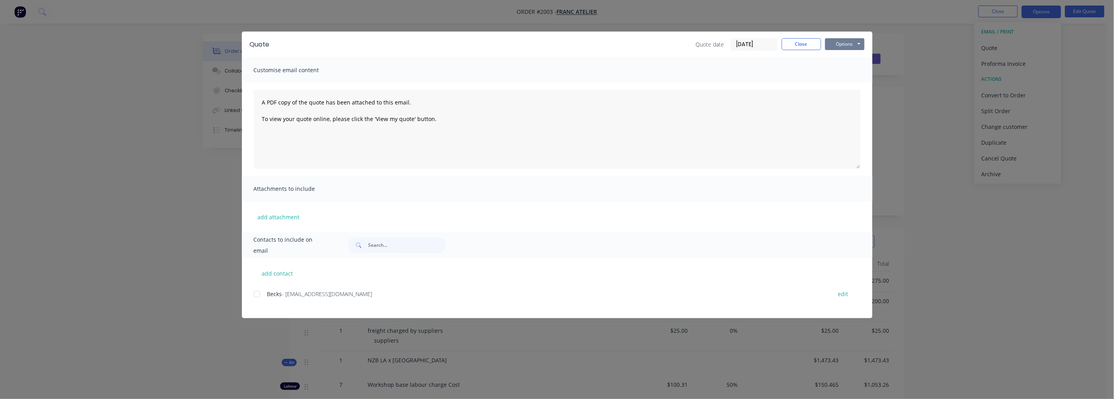
click at [849, 45] on button "Options" at bounding box center [844, 44] width 39 height 12
click at [845, 56] on button "Preview" at bounding box center [850, 58] width 50 height 13
click at [264, 271] on button "add contact" at bounding box center [277, 273] width 47 height 12
select select "NZ"
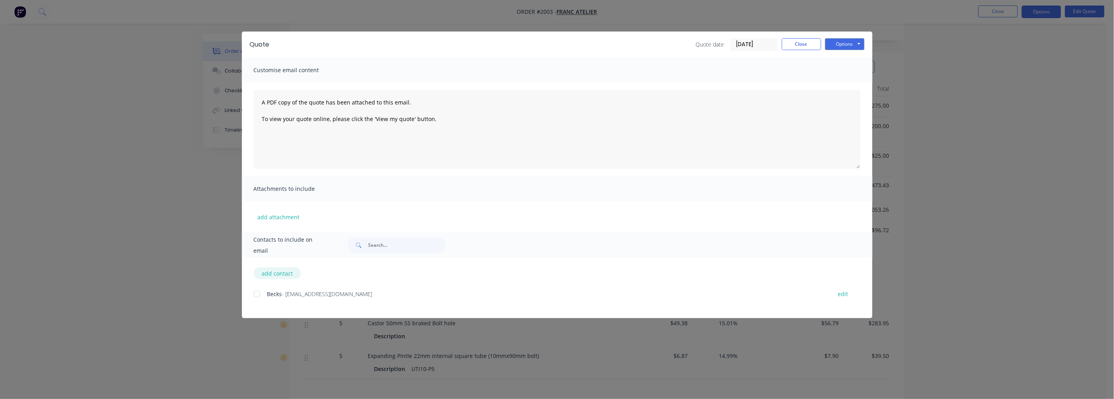
select select "NZ"
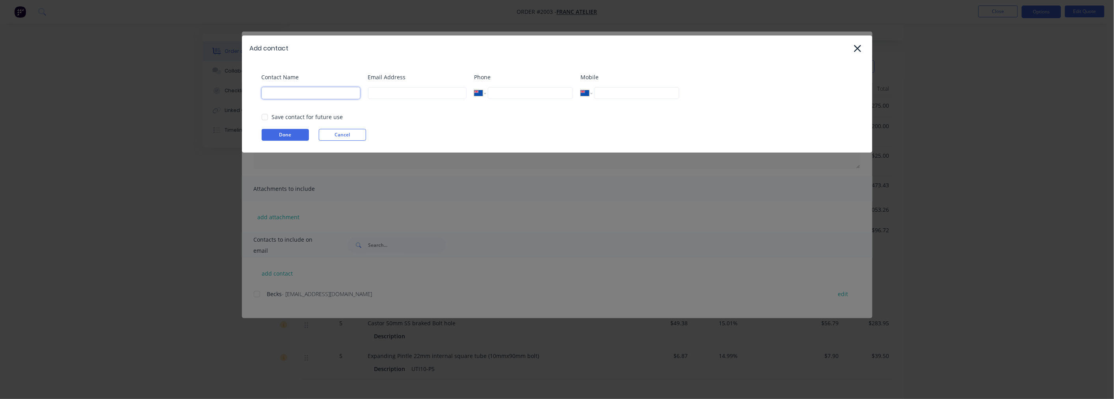
click at [338, 95] on input at bounding box center [311, 93] width 98 height 12
type input "[PERSON_NAME]"
type input "[PERSON_NAME][EMAIL_ADDRESS][DOMAIN_NAME]"
type input "021 959 719"
click at [262, 115] on div at bounding box center [265, 117] width 16 height 16
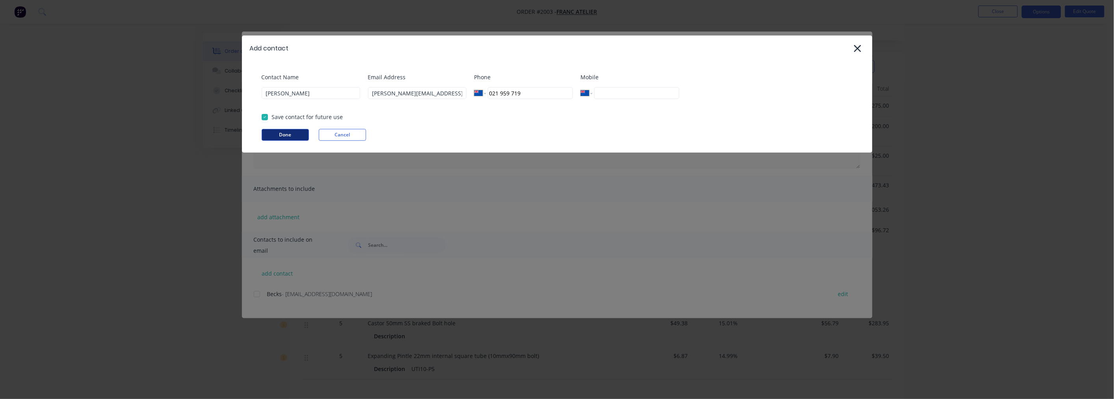
click at [280, 134] on button "Done" at bounding box center [285, 135] width 47 height 12
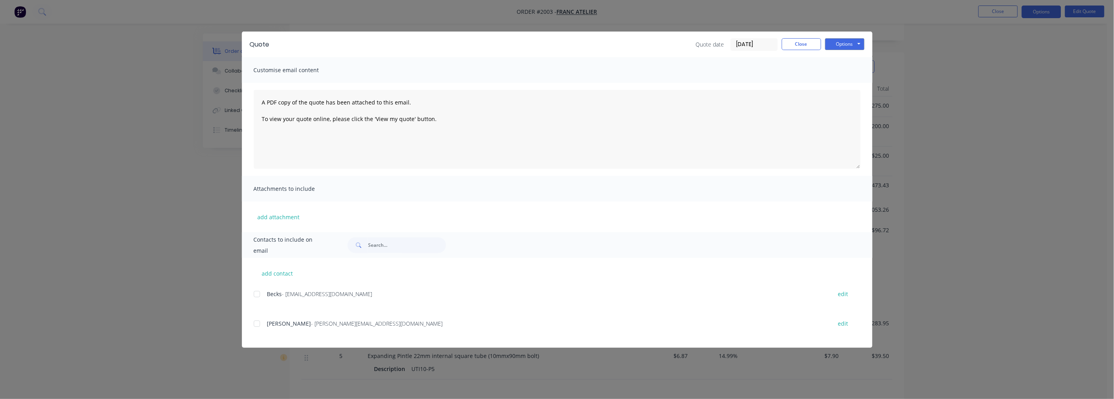
click at [259, 323] on div at bounding box center [257, 324] width 16 height 16
click at [834, 46] on button "Options" at bounding box center [844, 44] width 39 height 12
click at [841, 79] on button "Email" at bounding box center [850, 84] width 50 height 13
click at [804, 42] on button "Close" at bounding box center [801, 44] width 39 height 12
